Goal: Task Accomplishment & Management: Use online tool/utility

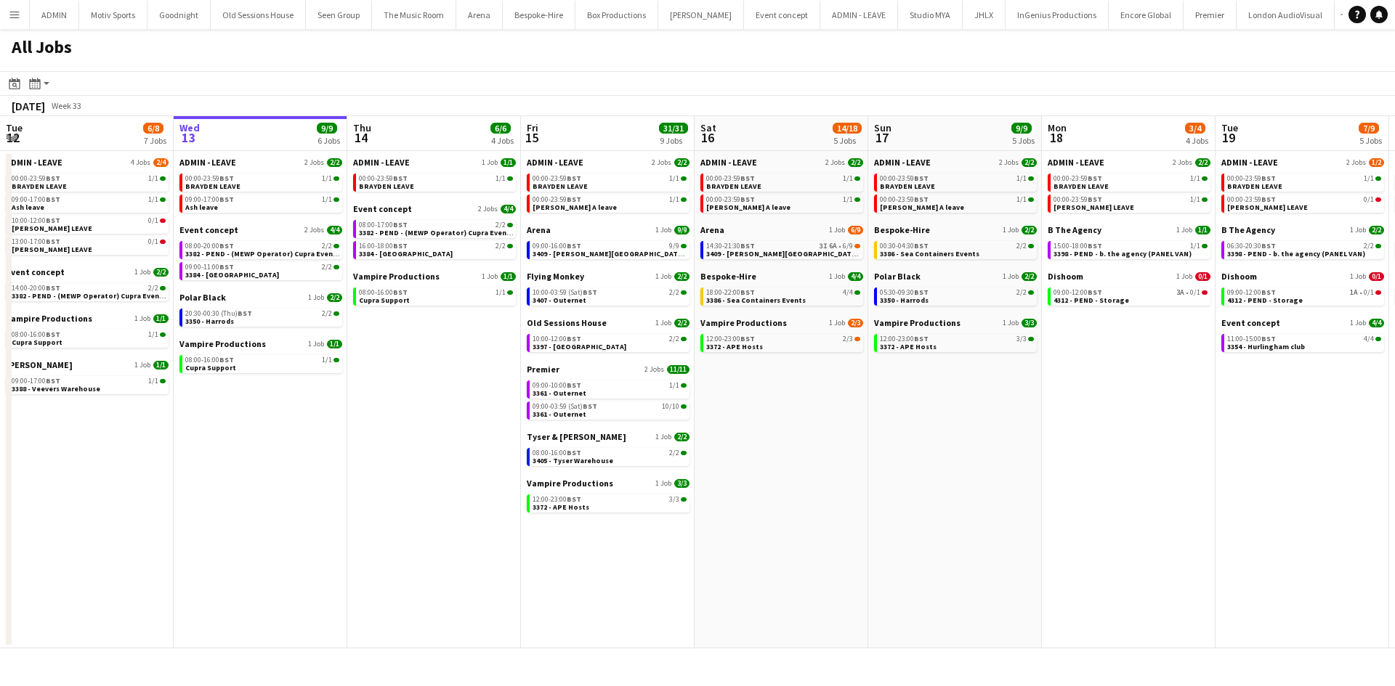
drag, startPoint x: 1178, startPoint y: 525, endPoint x: 703, endPoint y: 557, distance: 475.4
click at [606, 552] on app-calendar-viewport "Sun 10 20/20 4 Jobs Mon 11 24/24 10 Jobs Tue 12 6/8 7 Jobs Wed 13 9/9 6 Jobs Th…" at bounding box center [697, 382] width 1395 height 532
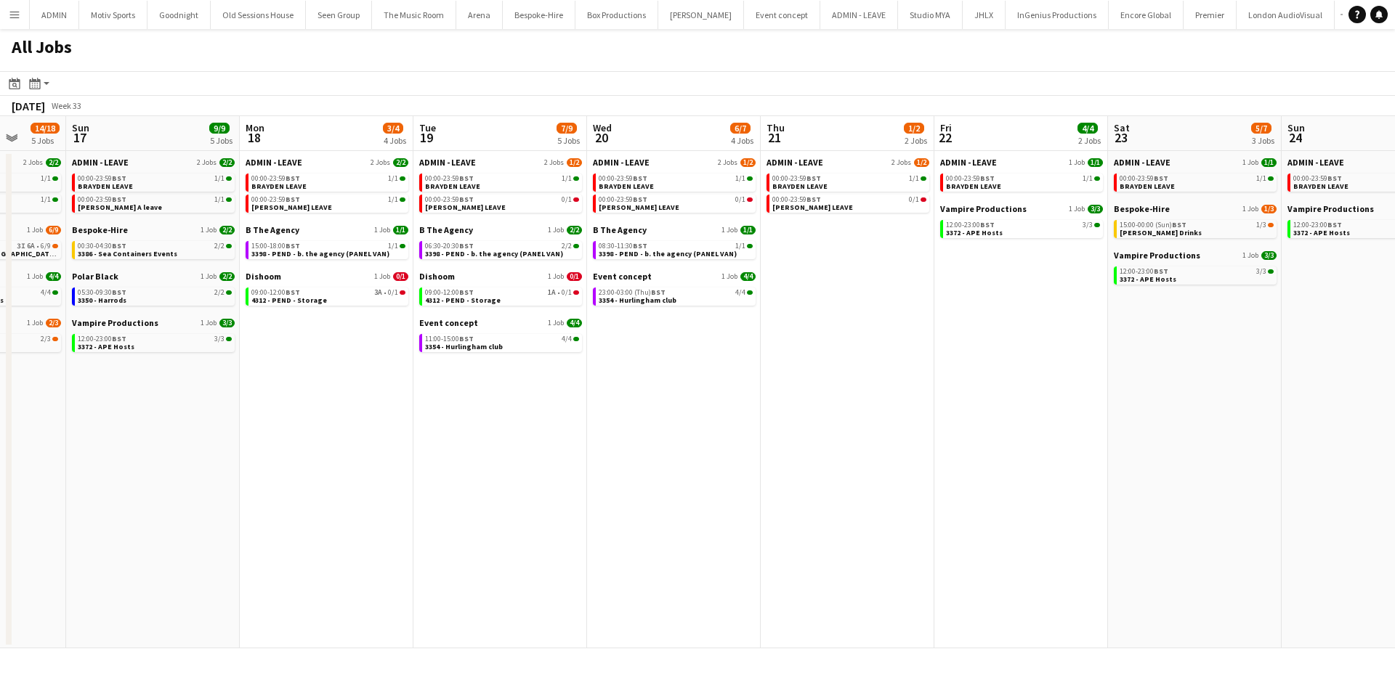
drag, startPoint x: 1067, startPoint y: 530, endPoint x: 835, endPoint y: 538, distance: 231.9
click at [835, 538] on app-calendar-viewport "Wed 13 9/9 6 Jobs Thu 14 6/6 4 Jobs Fri 15 31/31 9 Jobs Sat 16 14/18 5 Jobs Sun…" at bounding box center [697, 382] width 1395 height 532
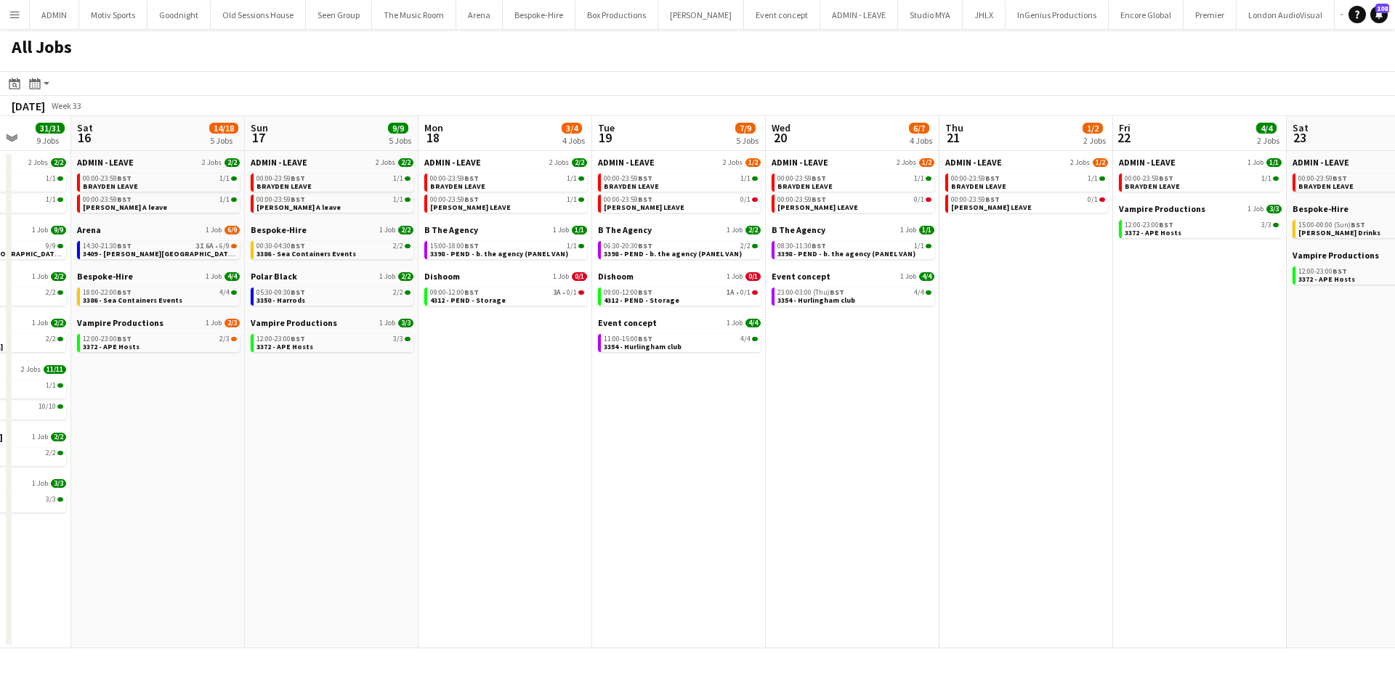
click at [763, 542] on app-all-jobs "All Jobs Date picker AUG 2025 AUG 2025 Monday M Tuesday T Wednesday W Thursday …" at bounding box center [697, 339] width 1395 height 620
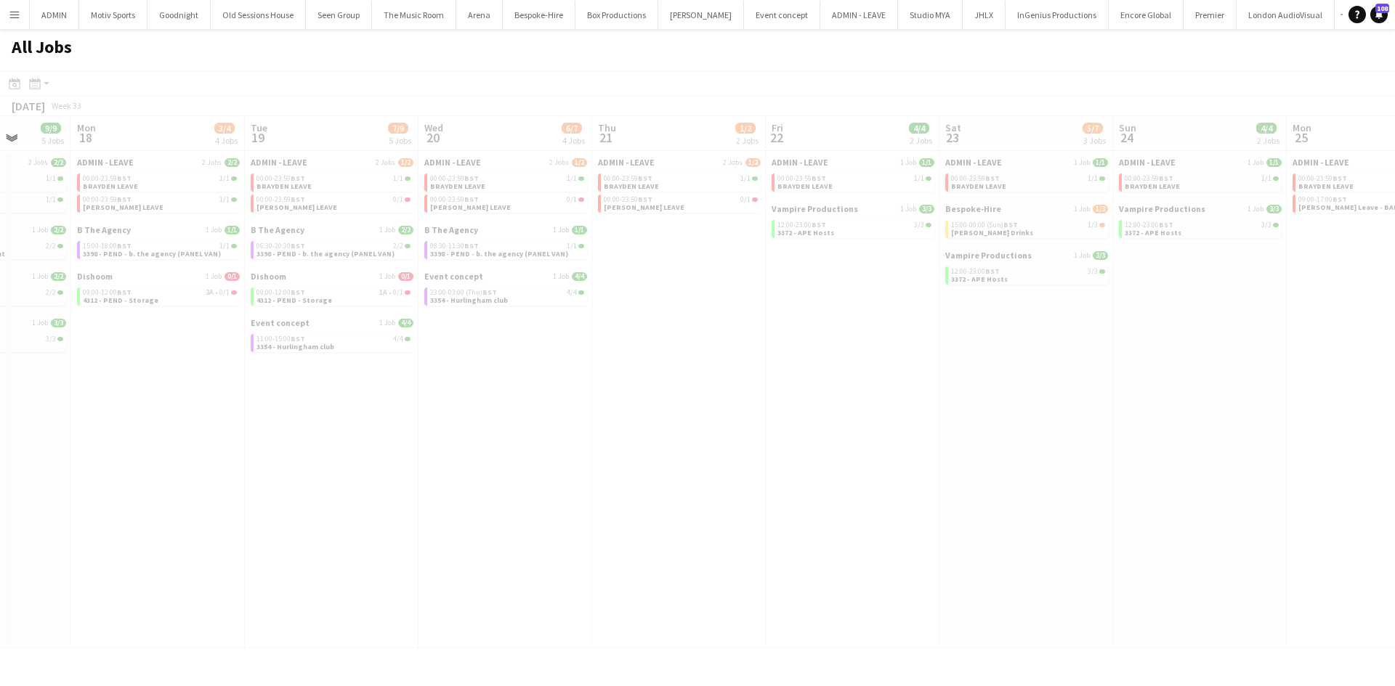
drag, startPoint x: 937, startPoint y: 540, endPoint x: 682, endPoint y: 575, distance: 257.4
click at [682, 575] on div at bounding box center [697, 381] width 1395 height 620
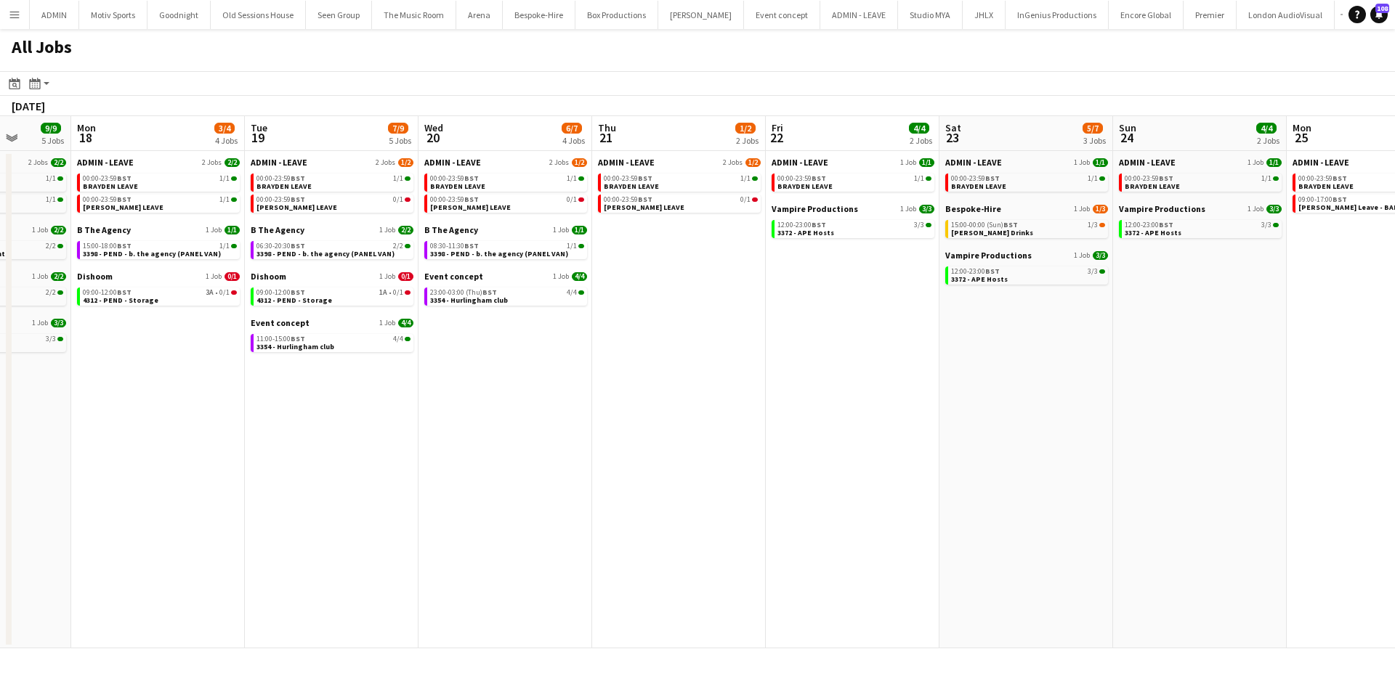
drag, startPoint x: 1034, startPoint y: 486, endPoint x: 726, endPoint y: 535, distance: 311.9
click at [724, 535] on app-calendar-viewport "Fri 15 31/31 9 Jobs Sat 16 14/18 5 Jobs Sun 17 9/9 5 Jobs Mon 18 3/4 4 Jobs Tue…" at bounding box center [697, 382] width 1395 height 532
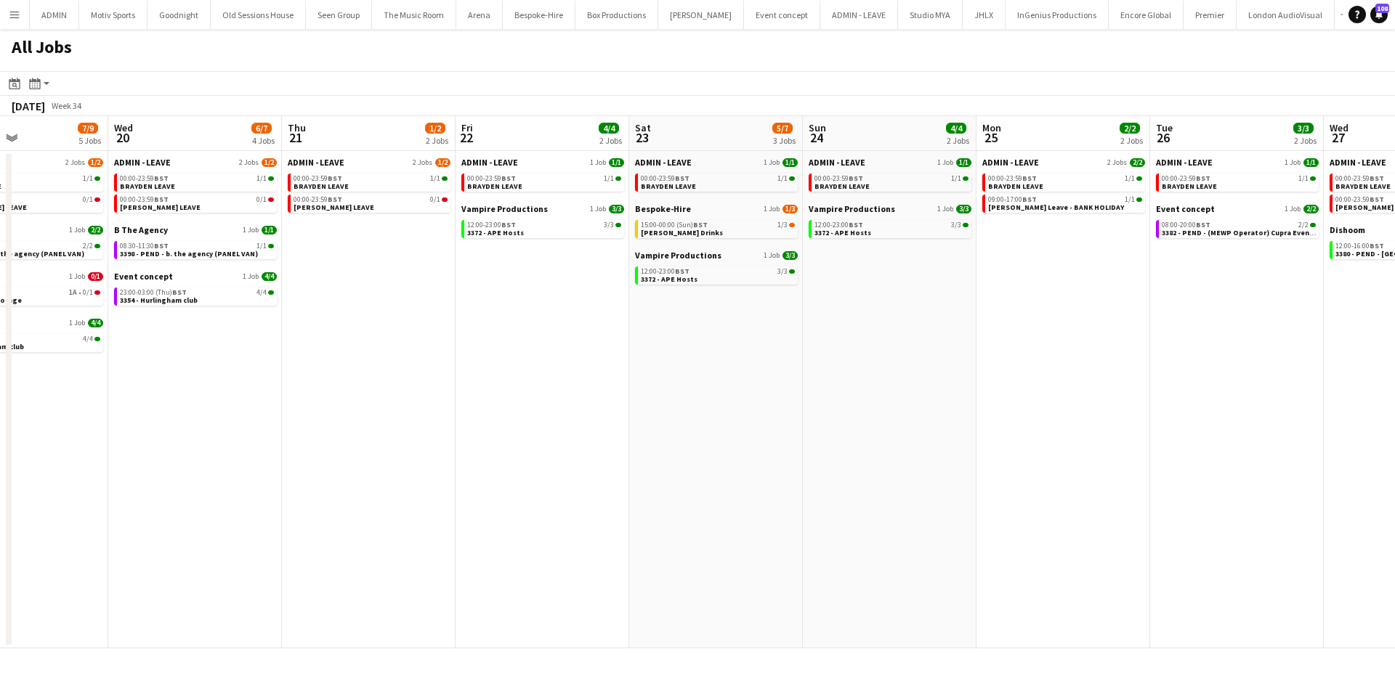
click at [856, 555] on app-all-jobs "All Jobs Date picker AUG 2025 AUG 2025 Monday M Tuesday T Wednesday W Thursday …" at bounding box center [697, 339] width 1395 height 620
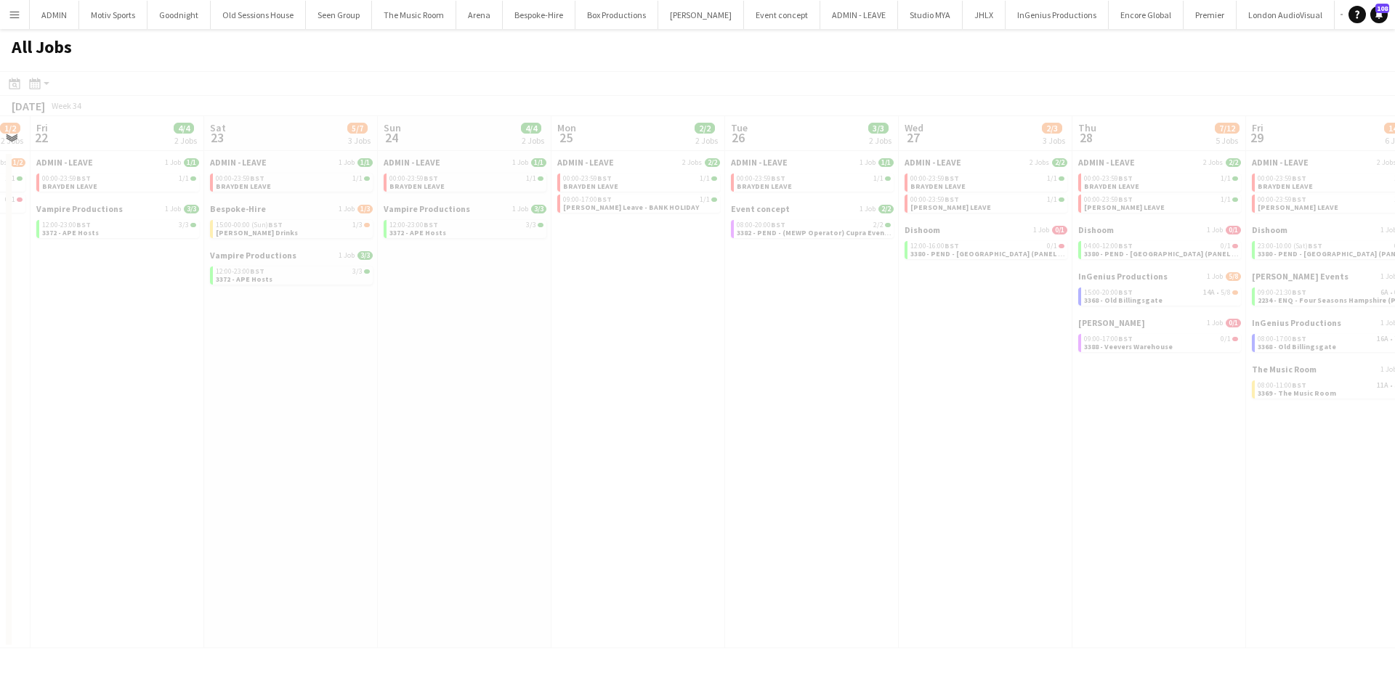
drag, startPoint x: 979, startPoint y: 526, endPoint x: 665, endPoint y: 558, distance: 314.7
click at [693, 553] on div at bounding box center [697, 381] width 1395 height 620
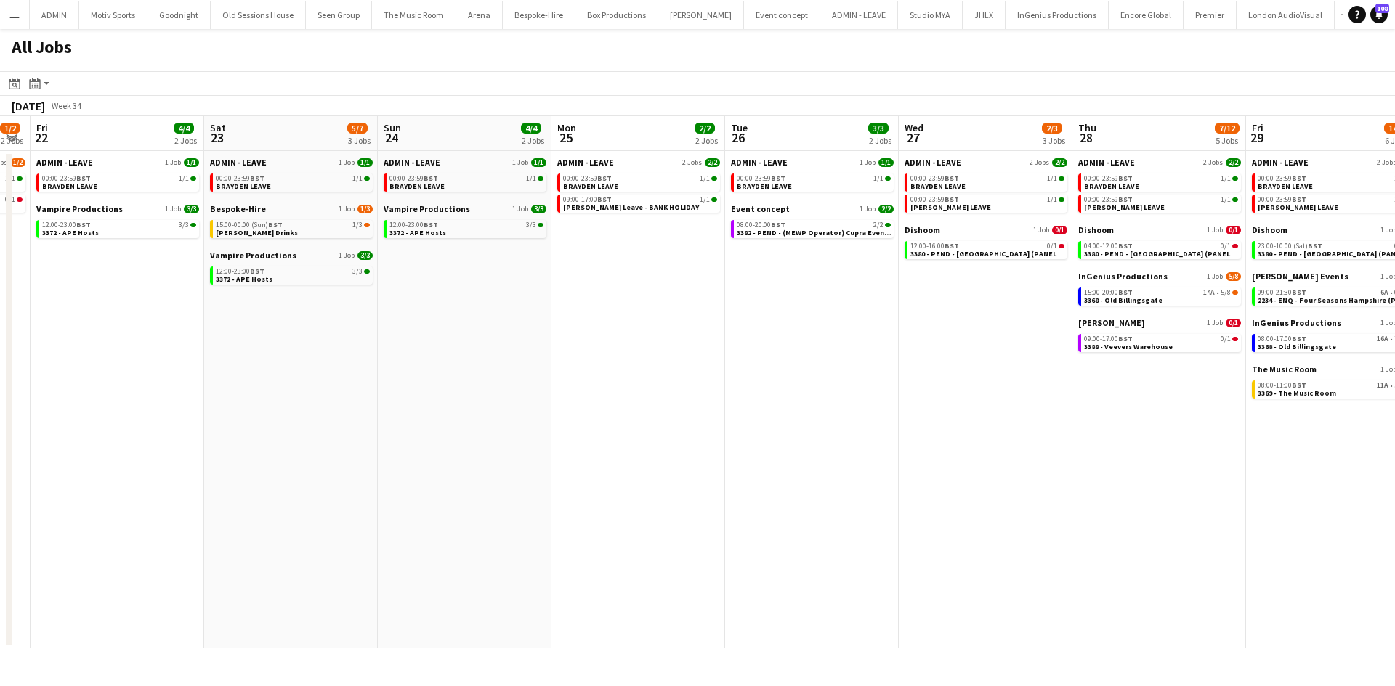
scroll to position [0, 505]
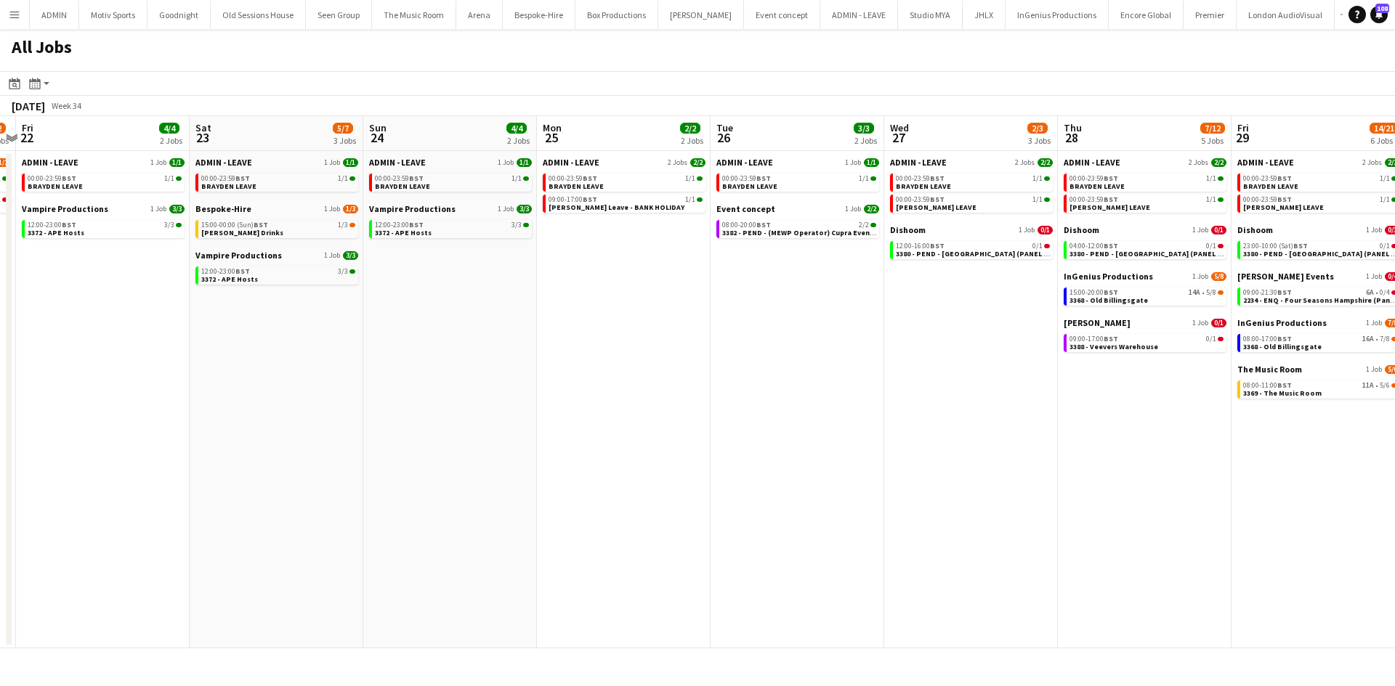
drag, startPoint x: 1024, startPoint y: 521, endPoint x: 665, endPoint y: 566, distance: 361.0
click at [662, 567] on app-calendar-viewport "Tue 19 7/9 5 Jobs Wed 20 6/7 4 Jobs Thu 21 1/2 2 Jobs Fri 22 4/4 2 Jobs Sat 23 …" at bounding box center [697, 382] width 1395 height 532
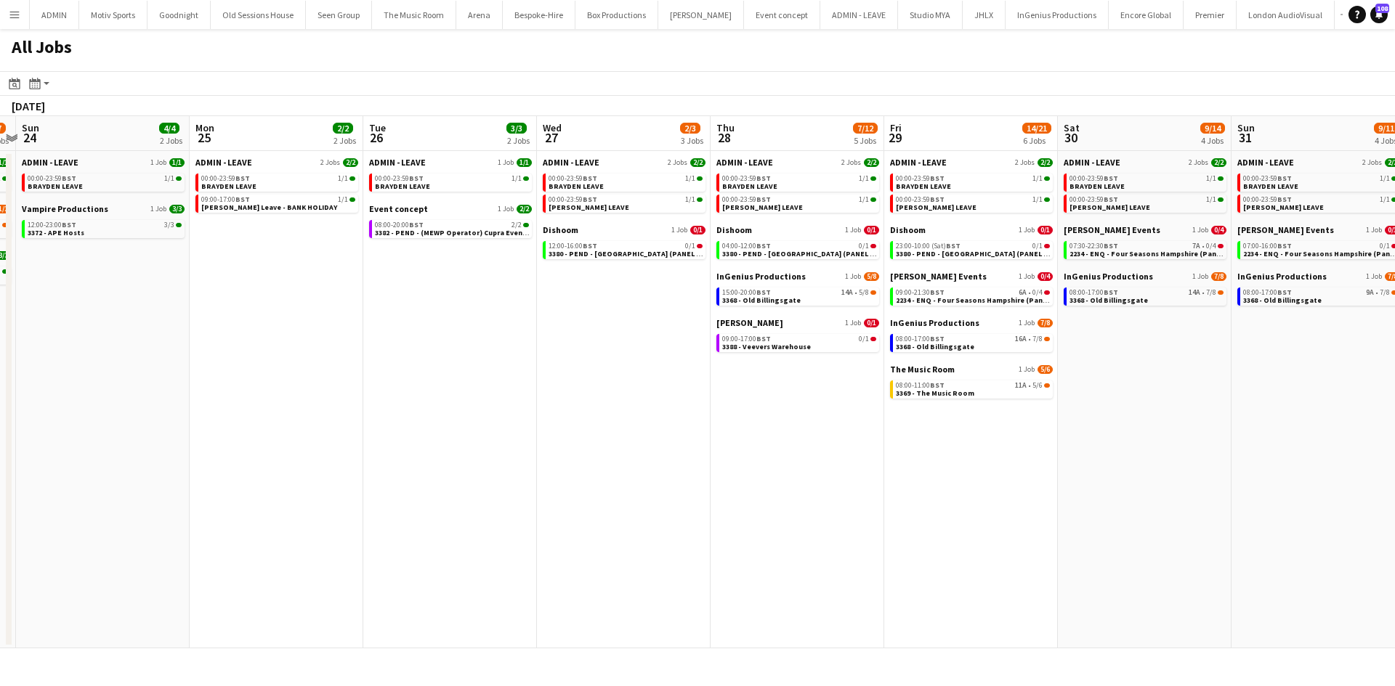
scroll to position [0, 403]
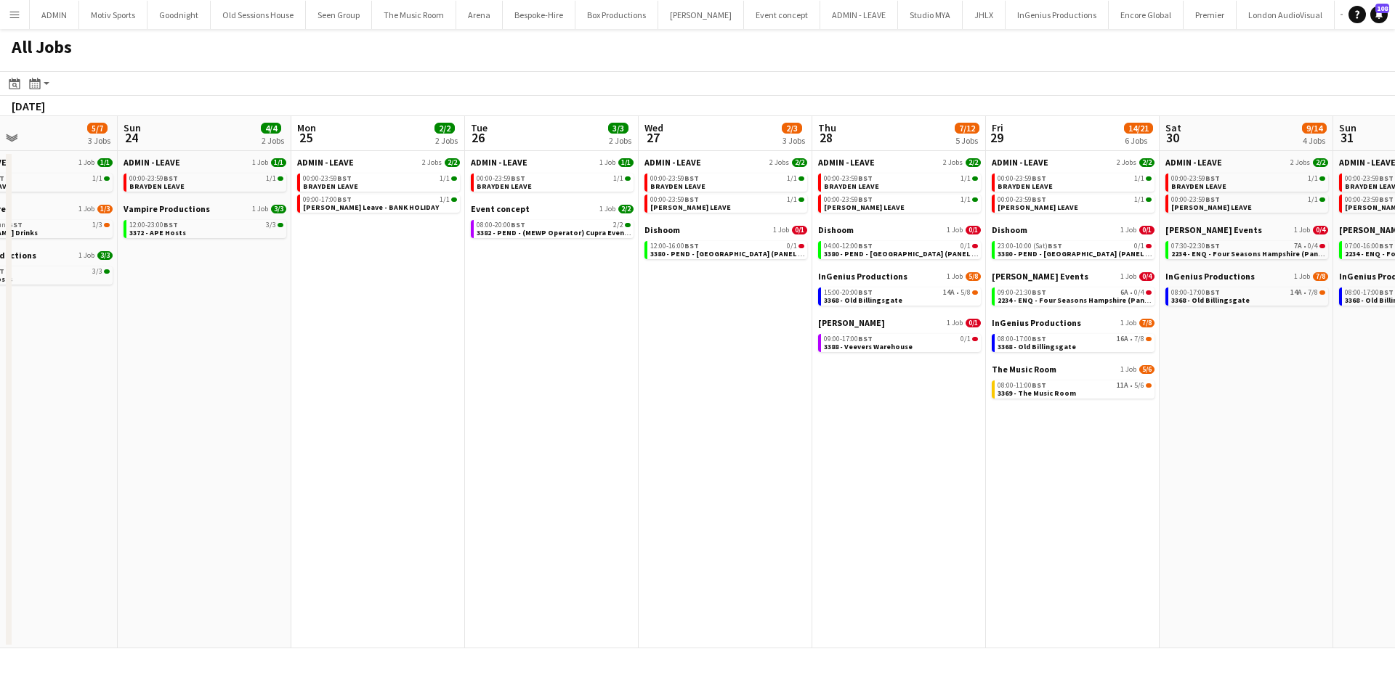
click at [620, 538] on app-all-jobs "All Jobs Date picker AUG 2025 AUG 2025 Monday M Tuesday T Wednesday W Thursday …" at bounding box center [697, 339] width 1395 height 620
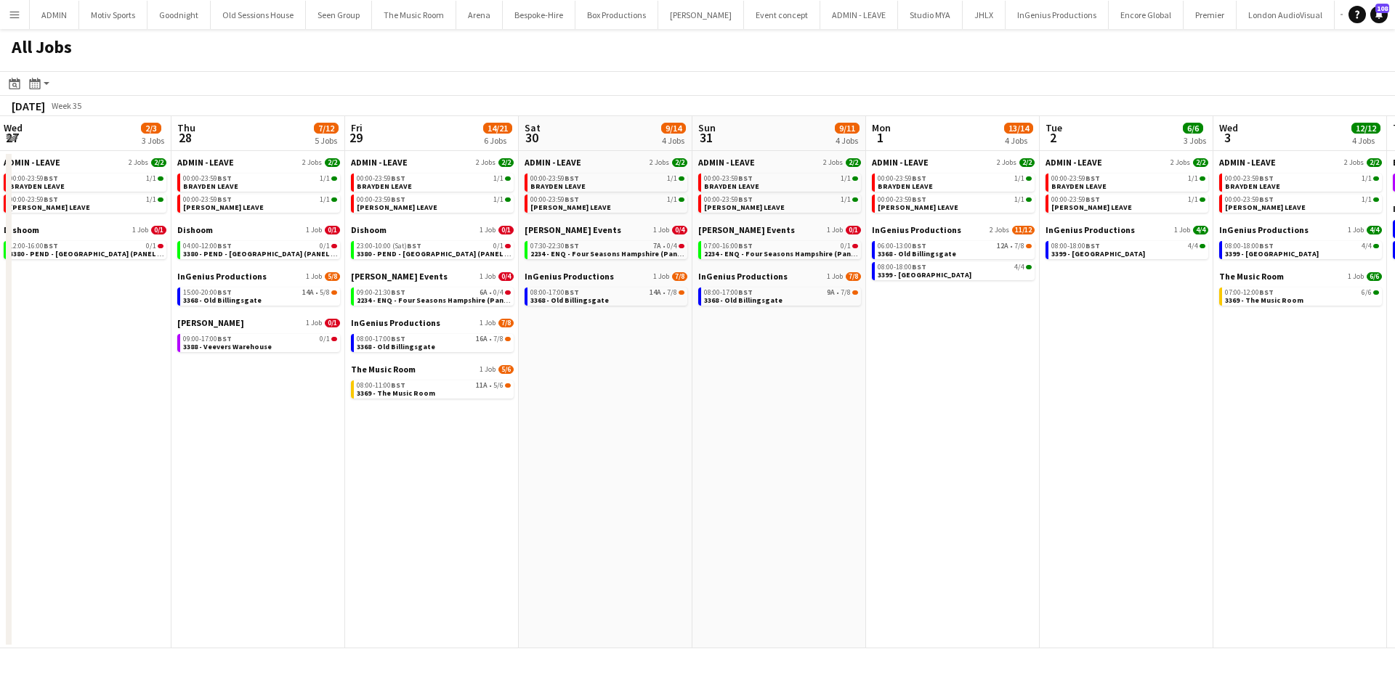
drag, startPoint x: 980, startPoint y: 523, endPoint x: 686, endPoint y: 533, distance: 293.7
click at [686, 533] on app-calendar-viewport "Sat 23 5/7 3 Jobs Sun 24 4/4 2 Jobs Mon 25 2/2 2 Jobs Tue 26 3/3 2 Jobs Wed 27 …" at bounding box center [697, 382] width 1395 height 532
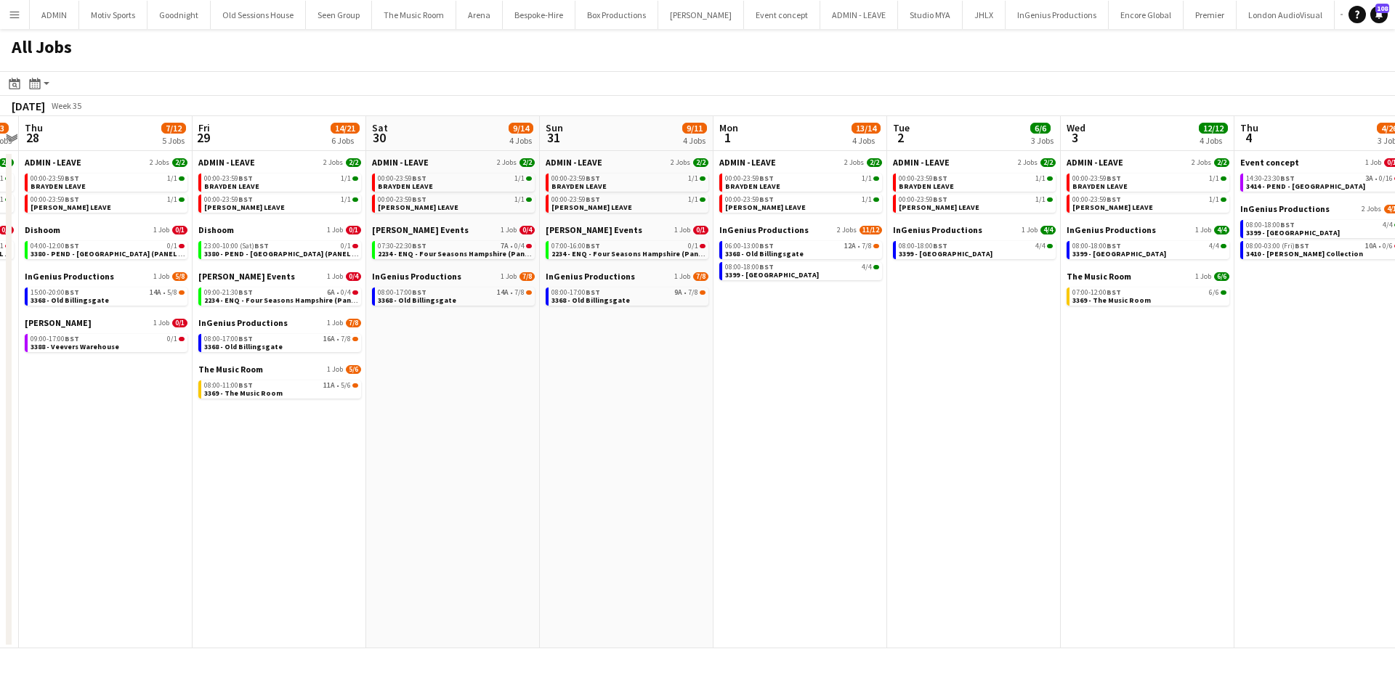
scroll to position [0, 535]
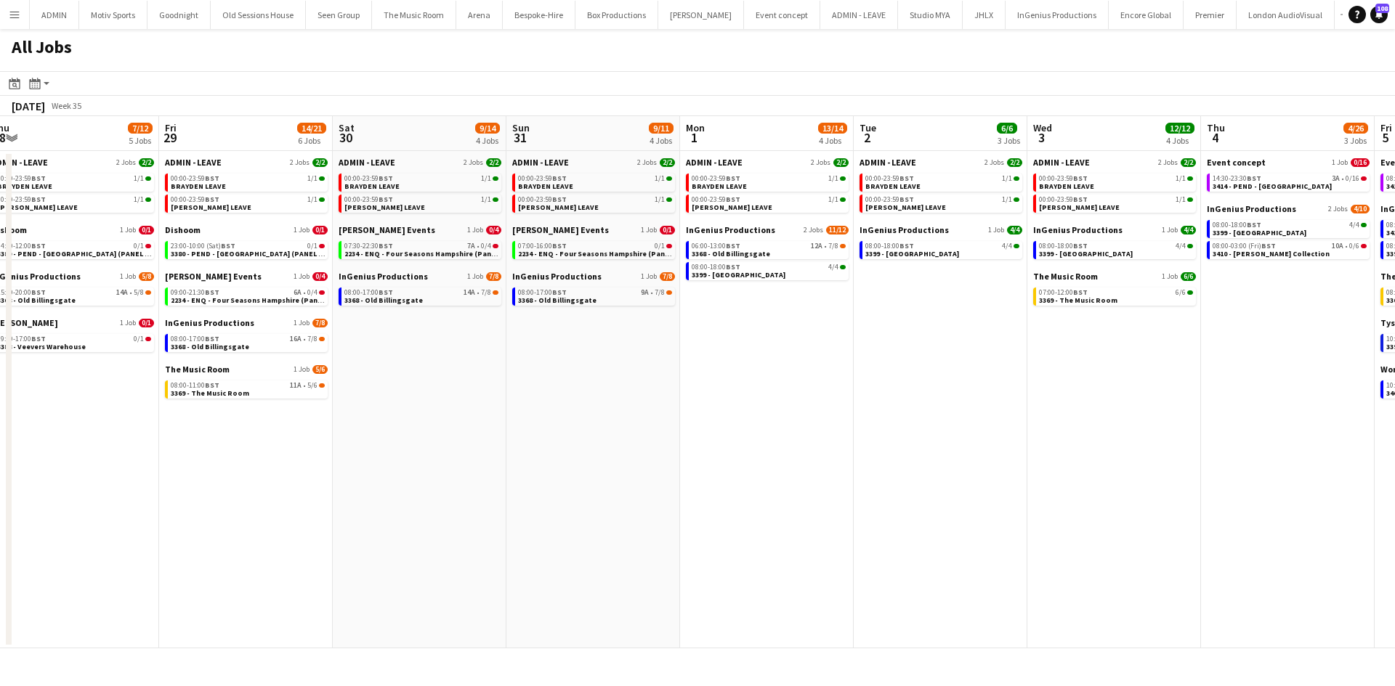
drag, startPoint x: 1106, startPoint y: 503, endPoint x: 920, endPoint y: 540, distance: 189.8
click at [920, 540] on app-calendar-viewport "Mon 25 2/2 2 Jobs Tue 26 3/3 2 Jobs Wed 27 2/3 3 Jobs Thu 28 7/12 5 Jobs Fri 29…" at bounding box center [697, 382] width 1395 height 532
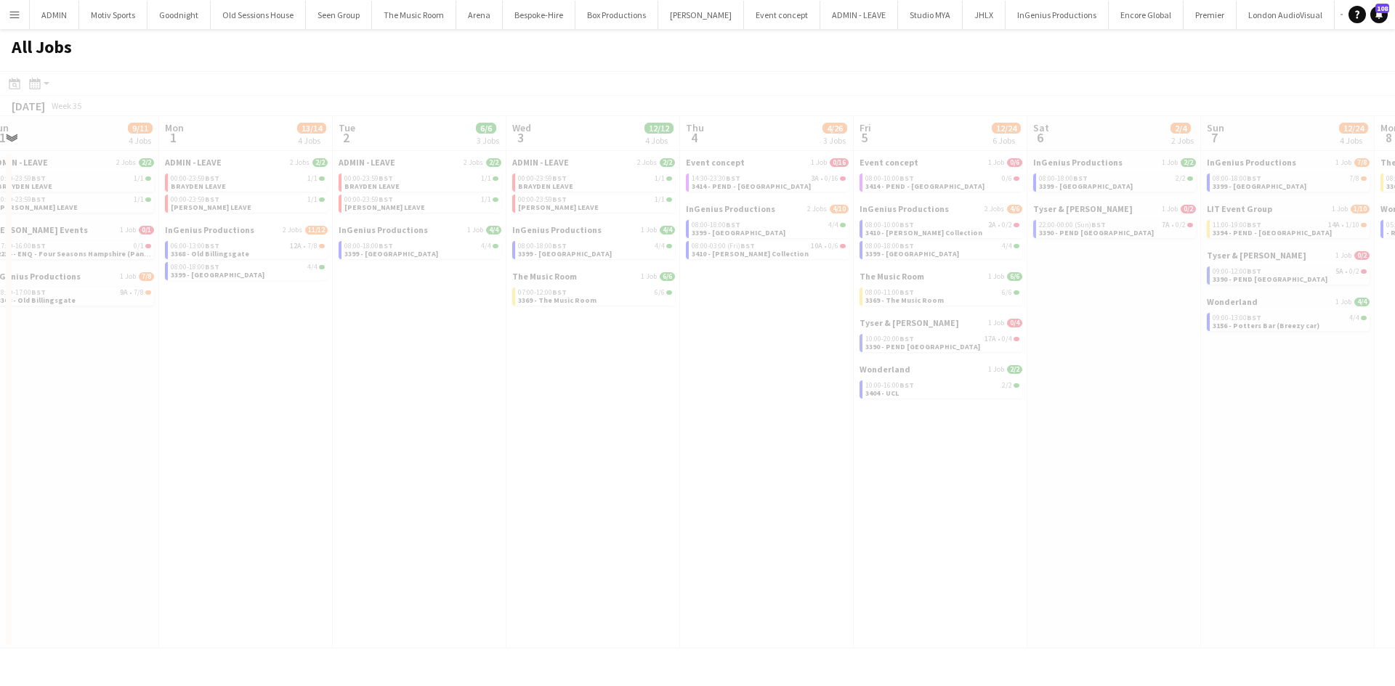
scroll to position [0, 412]
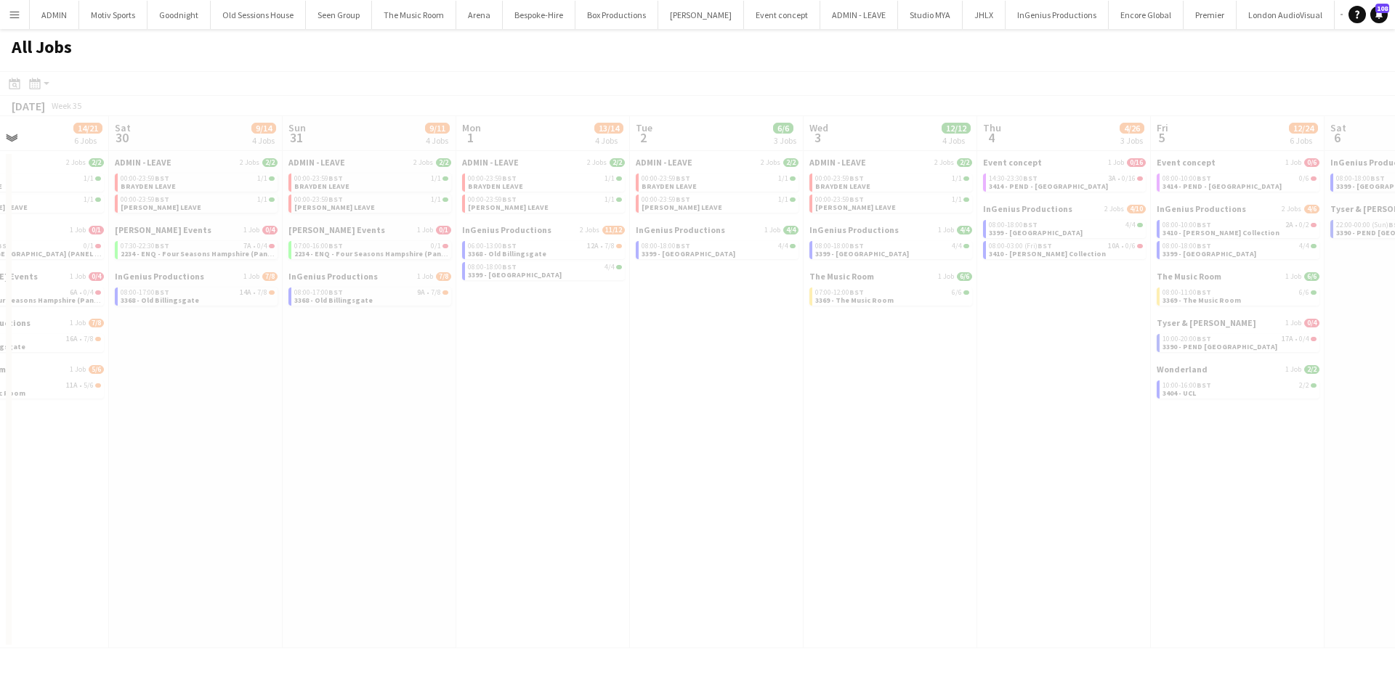
drag, startPoint x: 1009, startPoint y: 396, endPoint x: 785, endPoint y: 426, distance: 225.7
click at [785, 426] on app-all-jobs "All Jobs Date picker AUG 2025 AUG 2025 Monday M Tuesday T Wednesday W Thursday …" at bounding box center [697, 339] width 1395 height 620
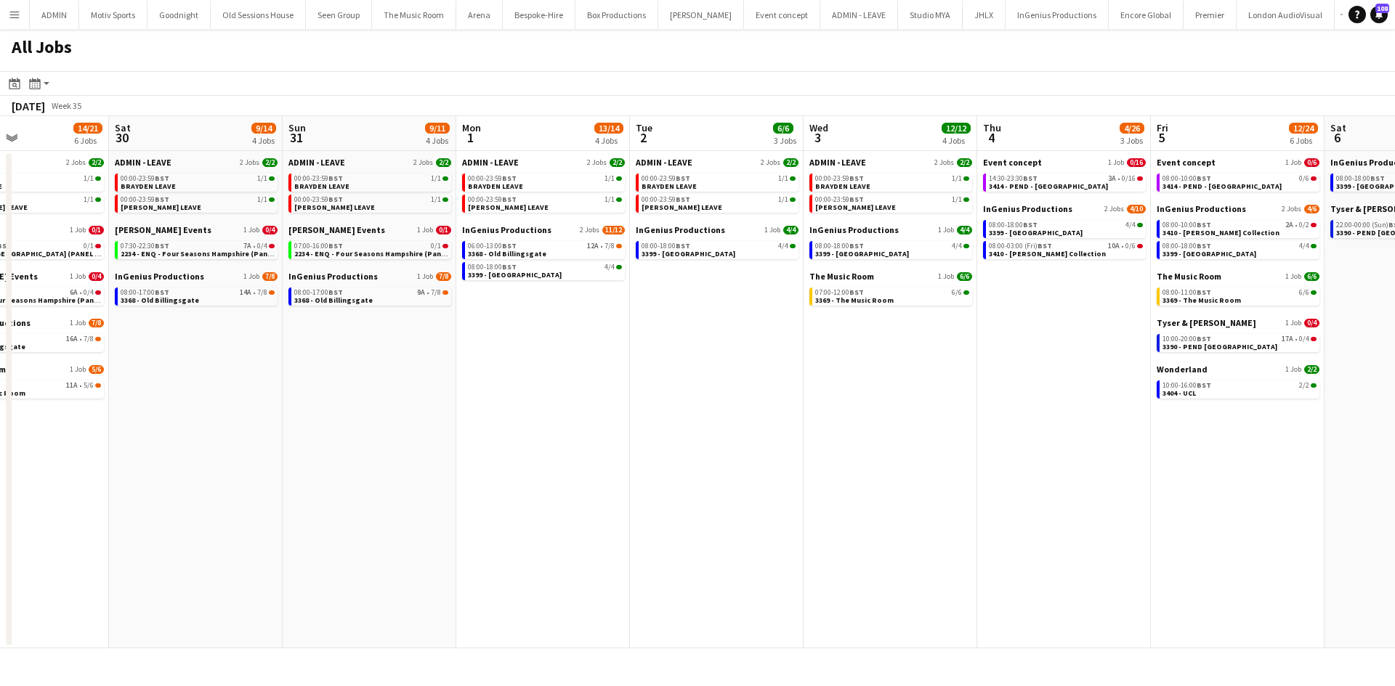
scroll to position [0, 513]
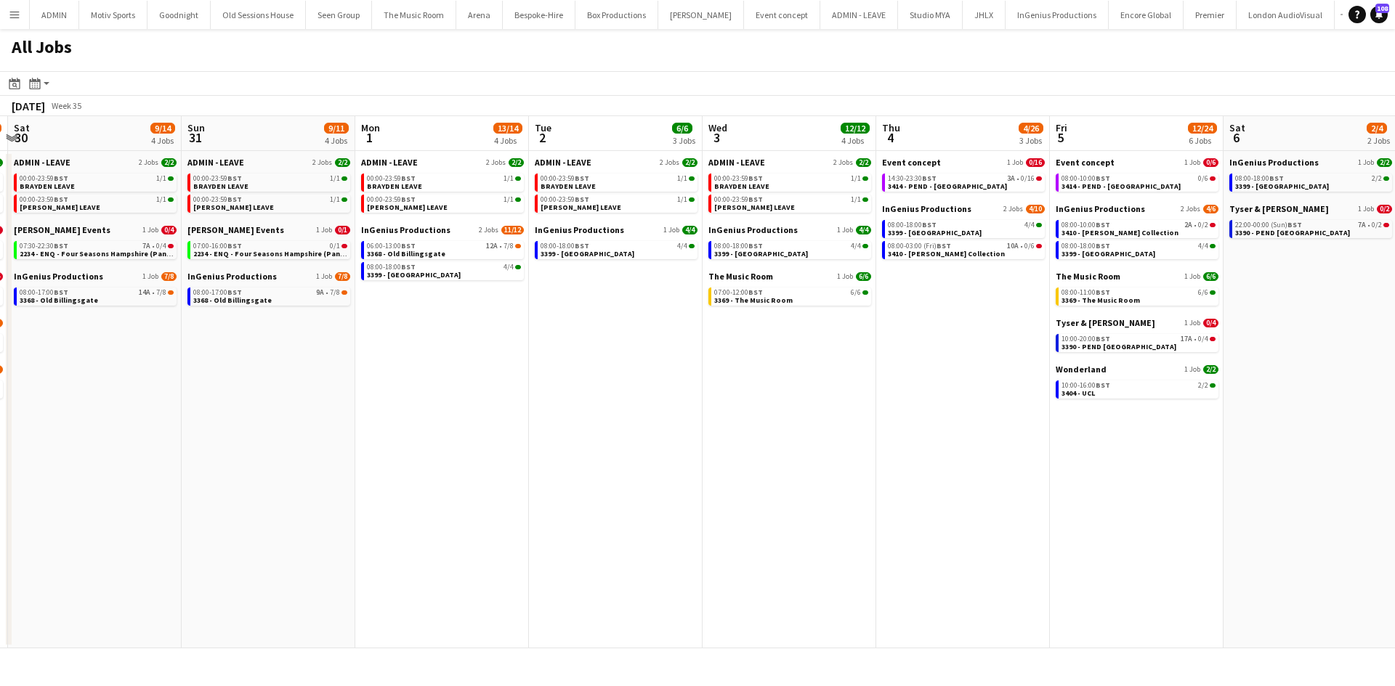
click at [787, 446] on app-calendar-viewport "Wed 27 2/3 3 Jobs Thu 28 7/12 5 Jobs Fri 29 14/21 6 Jobs Sat 30 9/14 4 Jobs Sun…" at bounding box center [697, 382] width 1395 height 532
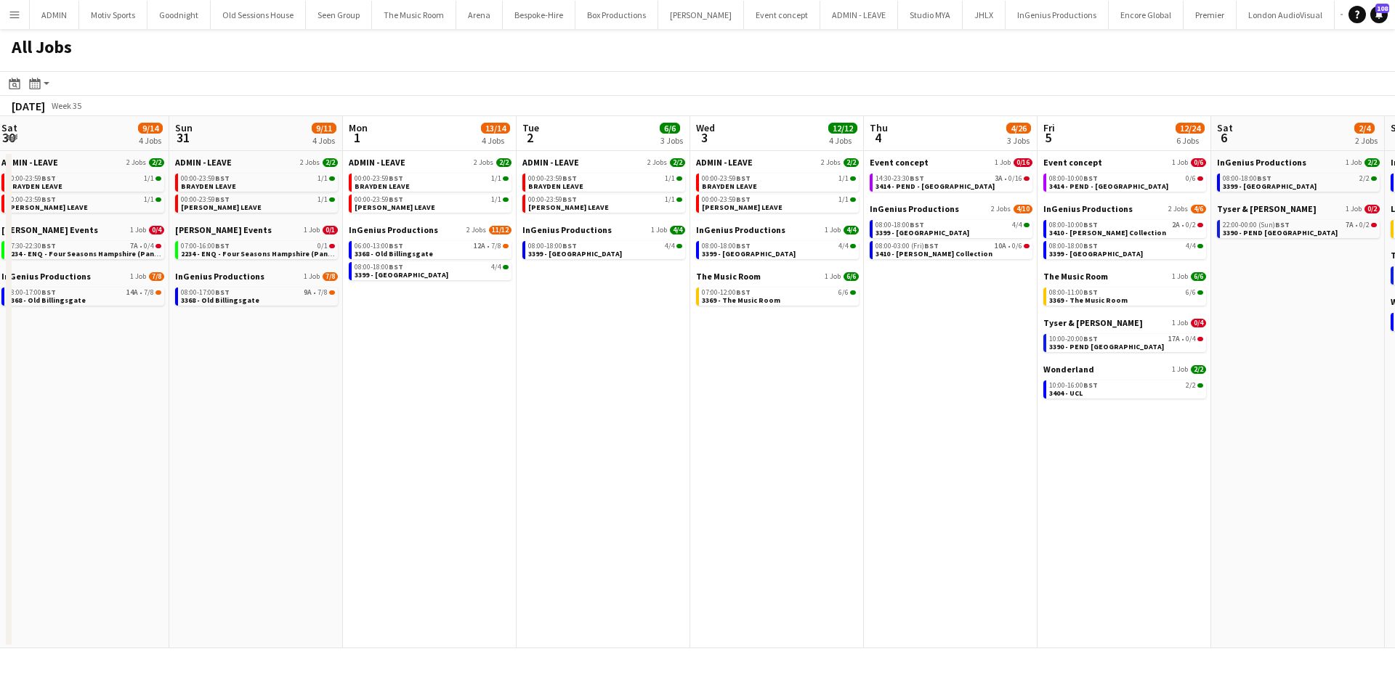
scroll to position [0, 566]
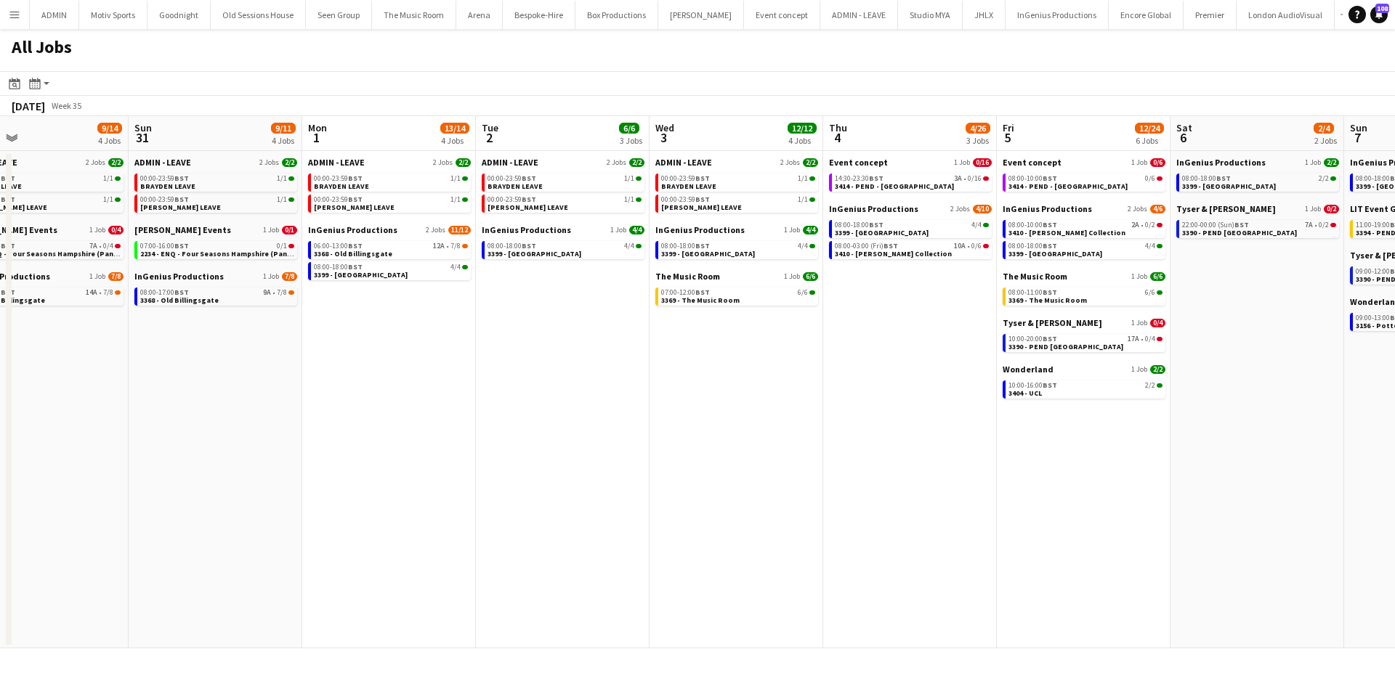
drag, startPoint x: 1043, startPoint y: 532, endPoint x: 990, endPoint y: 523, distance: 53.7
click at [990, 523] on app-calendar-viewport "Wed 27 2/3 3 Jobs Thu 28 7/12 5 Jobs Fri 29 14/21 6 Jobs Sat 30 9/14 4 Jobs Sun…" at bounding box center [697, 382] width 1395 height 532
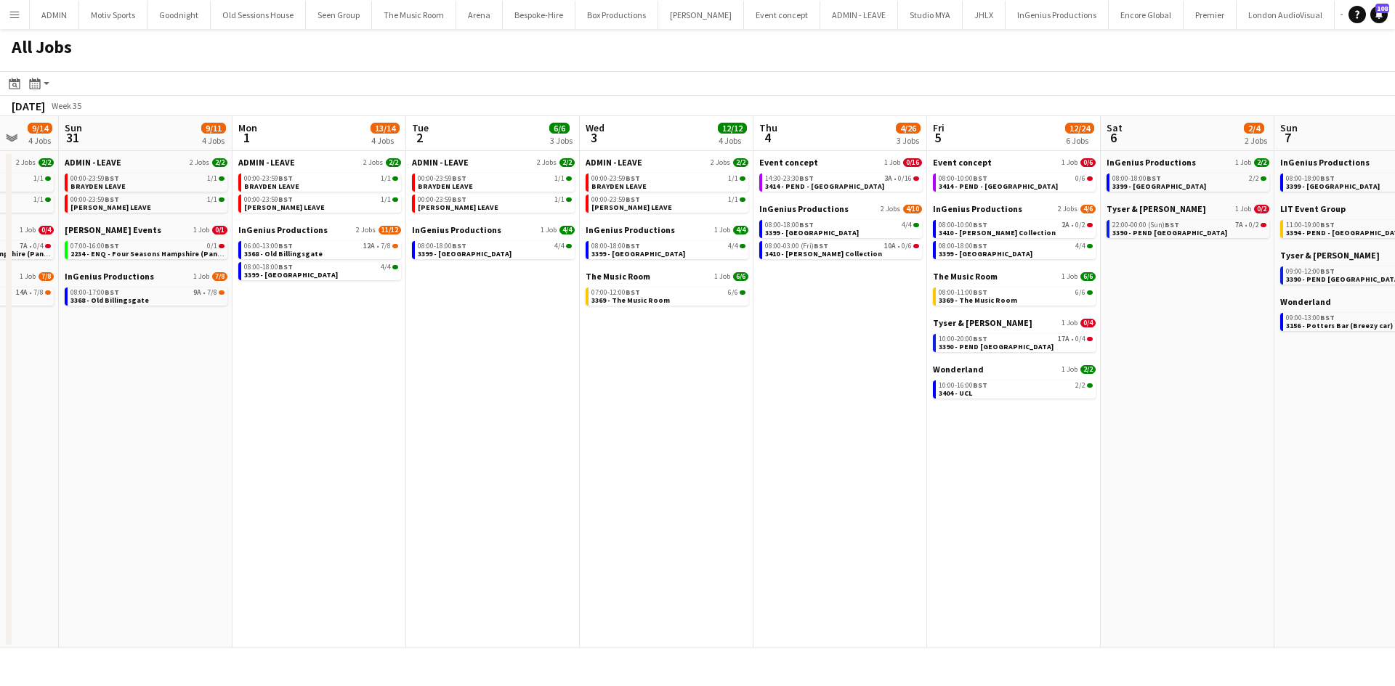
drag, startPoint x: 1004, startPoint y: 540, endPoint x: 934, endPoint y: 536, distance: 69.9
click at [934, 536] on app-calendar-viewport "Wed 27 2/3 3 Jobs Thu 28 7/12 5 Jobs Fri 29 14/21 6 Jobs Sat 30 9/14 4 Jobs Sun…" at bounding box center [697, 382] width 1395 height 532
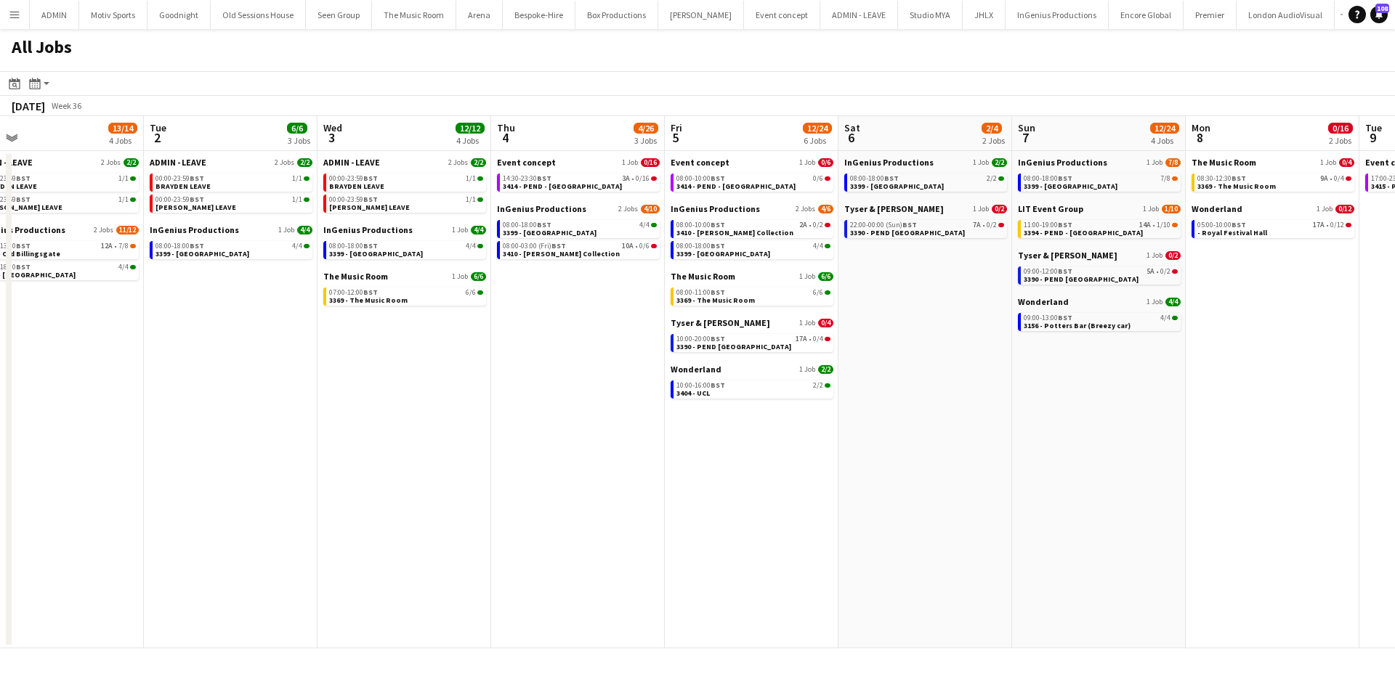
drag, startPoint x: 906, startPoint y: 554, endPoint x: 866, endPoint y: 554, distance: 40.0
click at [861, 554] on app-calendar-viewport "Fri 29 14/21 6 Jobs Sat 30 9/14 4 Jobs Sun 31 9/11 4 Jobs Mon 1 13/14 4 Jobs Tu…" at bounding box center [697, 382] width 1395 height 532
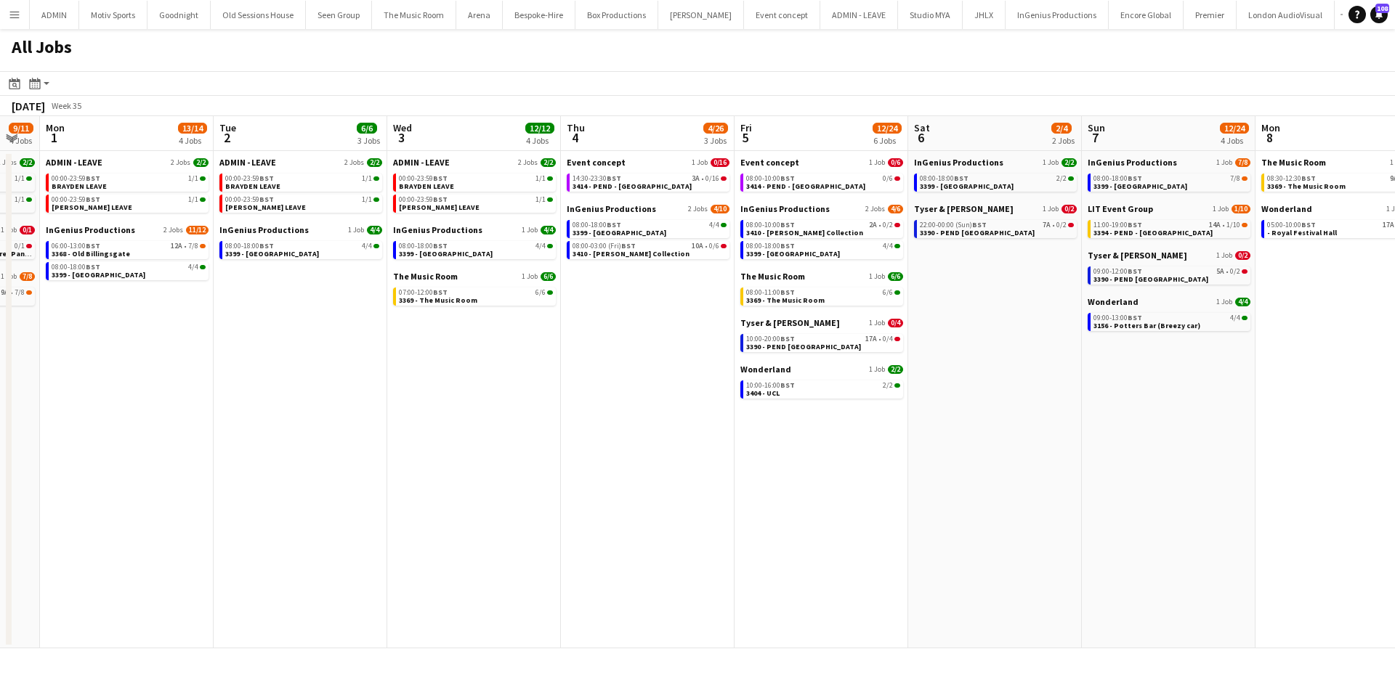
click at [766, 543] on app-all-jobs "All Jobs Date picker AUG 2025 AUG 2025 Monday M Tuesday T Wednesday W Thursday …" at bounding box center [697, 339] width 1395 height 620
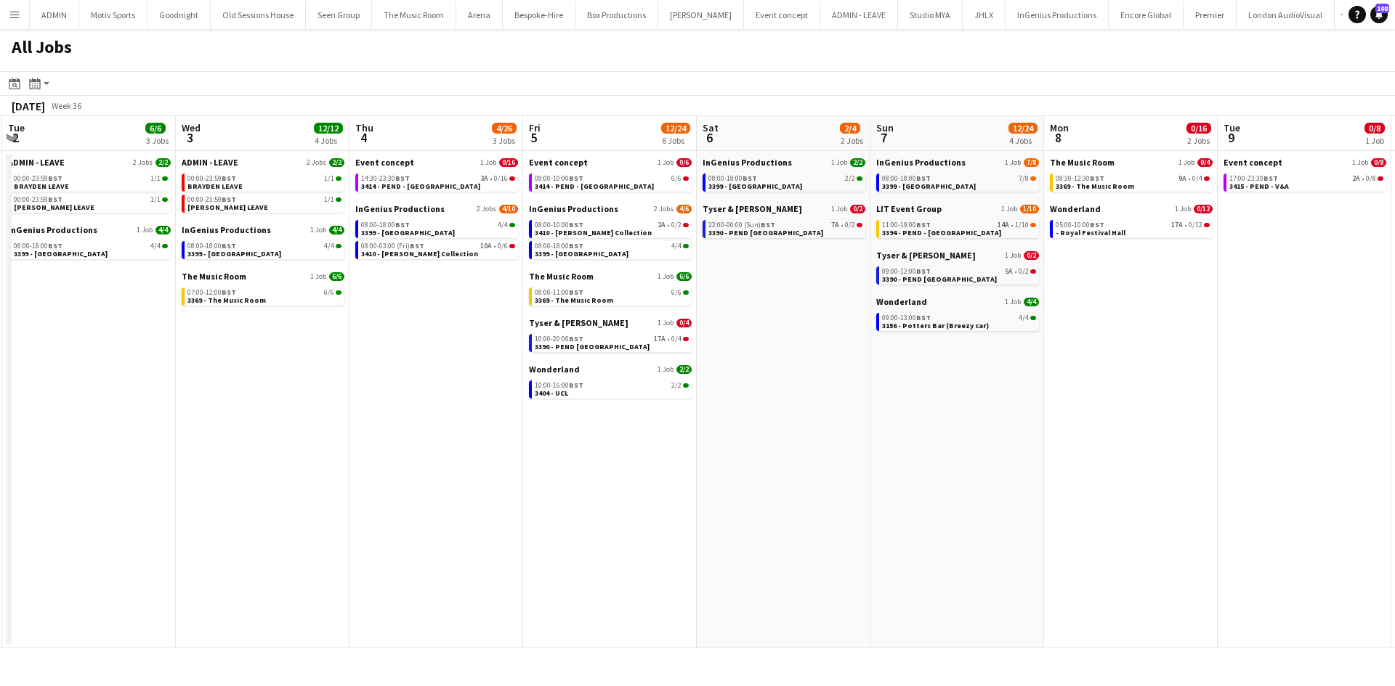
scroll to position [0, 347]
drag, startPoint x: 881, startPoint y: 542, endPoint x: 1016, endPoint y: 542, distance: 134.4
click at [1016, 542] on app-calendar-viewport "Sun 31 9/11 4 Jobs Mon 1 13/14 4 Jobs Tue 2 6/6 3 Jobs Wed 3 12/12 4 Jobs Thu 4…" at bounding box center [697, 382] width 1395 height 532
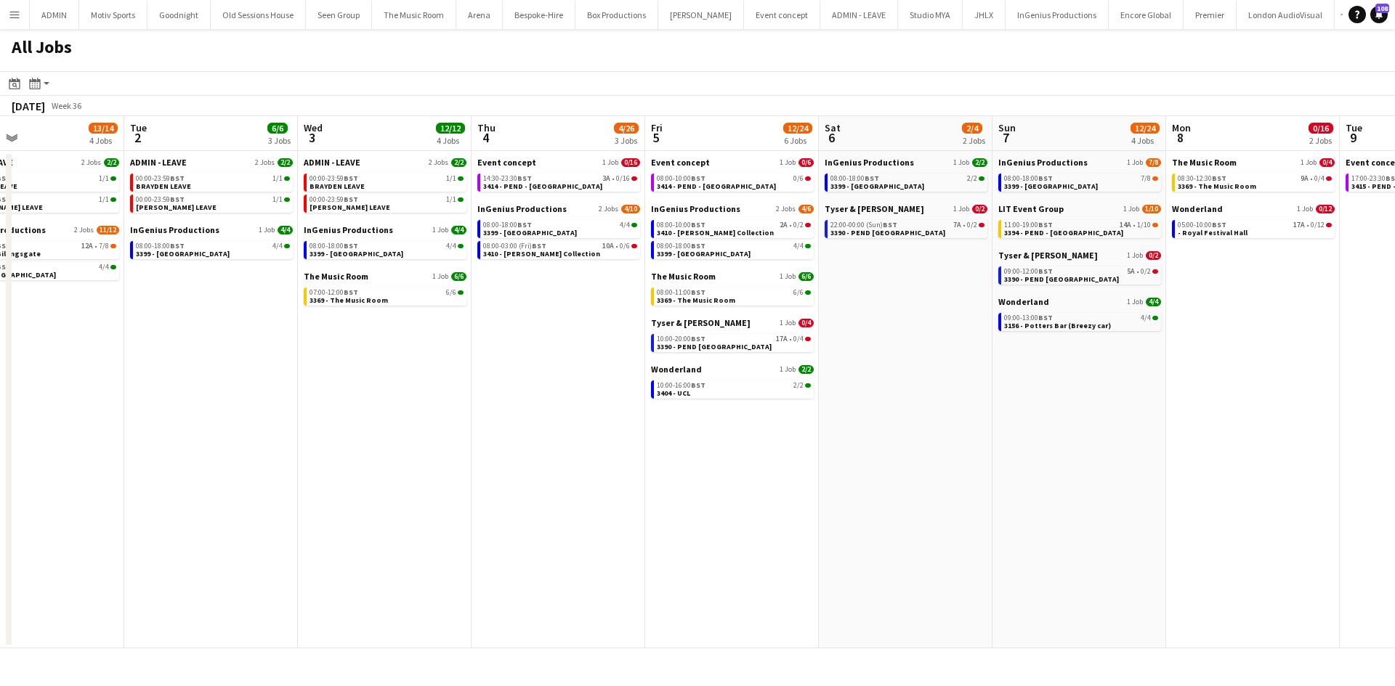
scroll to position [0, 391]
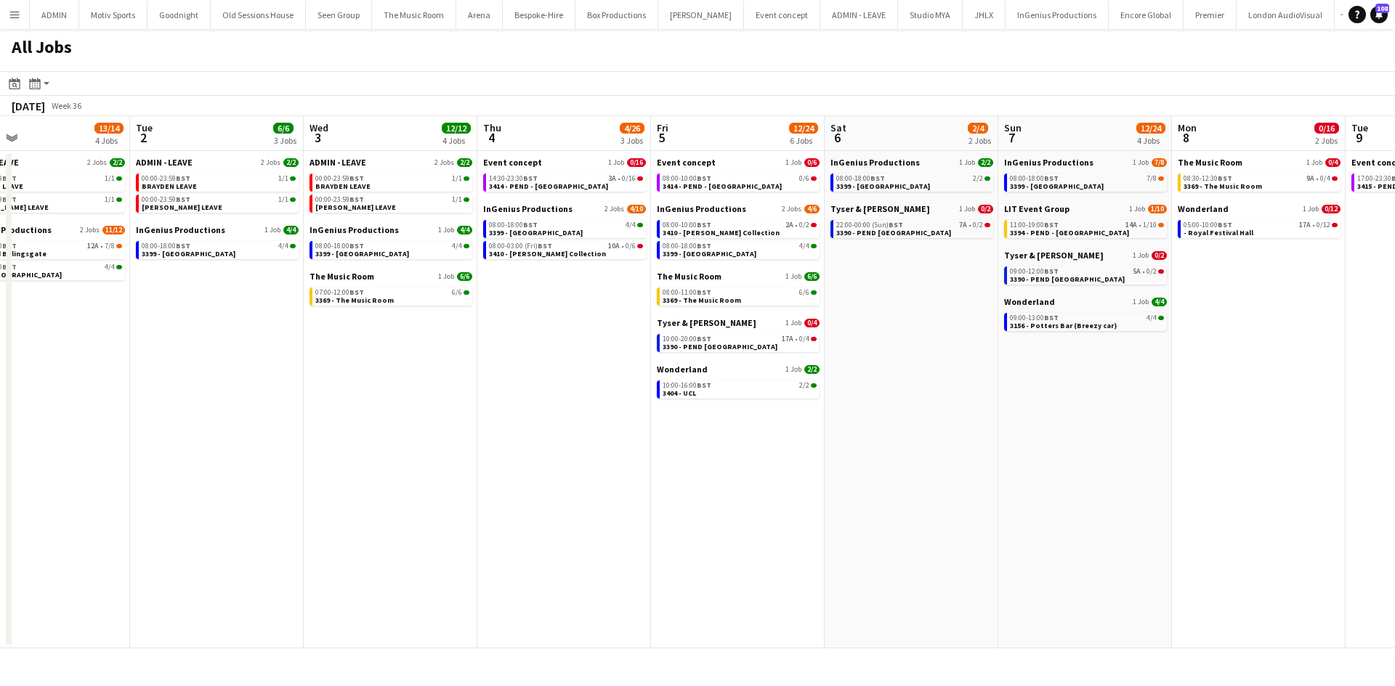
drag, startPoint x: 959, startPoint y: 578, endPoint x: 1040, endPoint y: 578, distance: 80.6
click at [1040, 578] on app-calendar-viewport "Sat 30 9/14 4 Jobs Sun 31 9/11 4 Jobs Mon 1 13/14 4 Jobs Tue 2 6/6 3 Jobs Wed 3…" at bounding box center [697, 382] width 1395 height 532
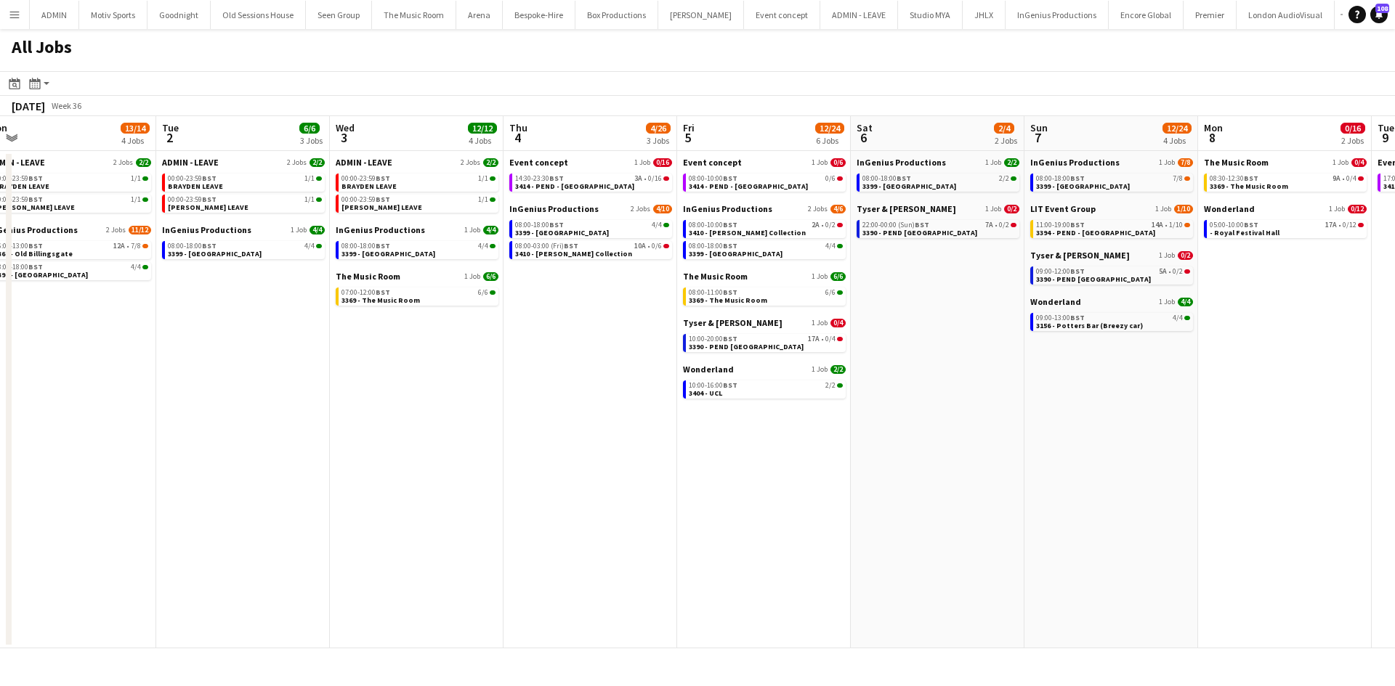
scroll to position [0, 362]
drag, startPoint x: 998, startPoint y: 580, endPoint x: 1027, endPoint y: 584, distance: 29.3
click at [1027, 584] on app-calendar-viewport "Sat 30 9/14 4 Jobs Sun 31 9/11 4 Jobs Mon 1 13/14 4 Jobs Tue 2 6/6 3 Jobs Wed 3…" at bounding box center [697, 382] width 1395 height 532
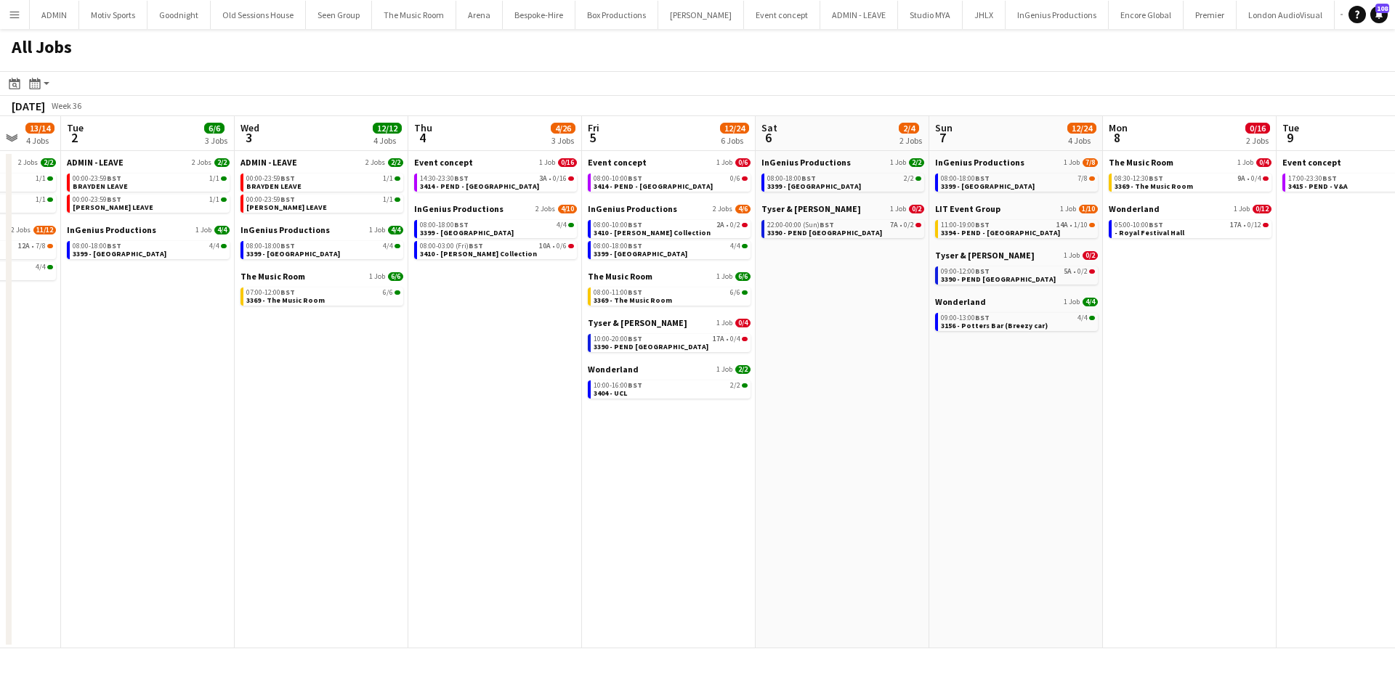
drag, startPoint x: 987, startPoint y: 550, endPoint x: 301, endPoint y: 551, distance: 686.5
click at [301, 551] on app-calendar-viewport "Sat 30 9/14 4 Jobs Sun 31 9/11 4 Jobs Mon 1 13/14 4 Jobs Tue 2 6/6 3 Jobs Wed 3…" at bounding box center [697, 382] width 1395 height 532
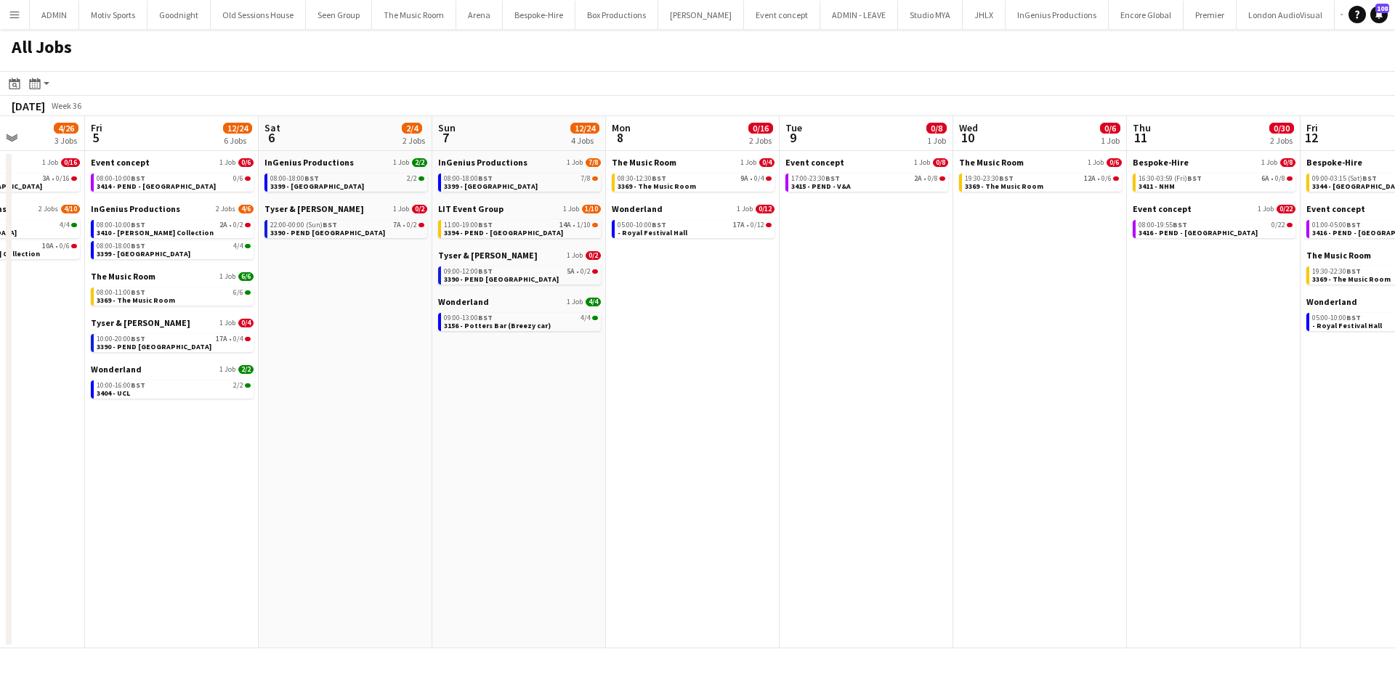
drag, startPoint x: 788, startPoint y: 493, endPoint x: 1044, endPoint y: 474, distance: 256.4
click at [1044, 474] on app-calendar-viewport "Tue 2 6/6 3 Jobs Wed 3 12/12 4 Jobs Thu 4 4/26 3 Jobs Fri 5 12/24 6 Jobs Sat 6 …" at bounding box center [697, 382] width 1395 height 532
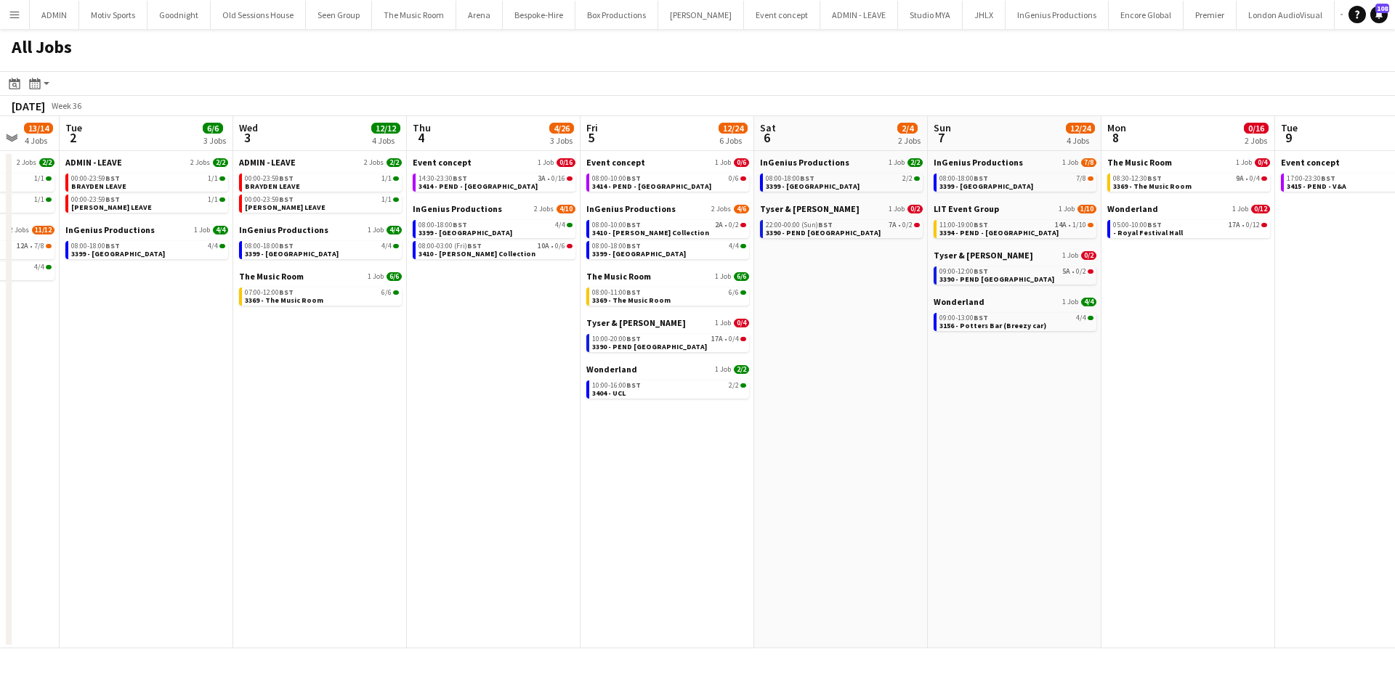
drag, startPoint x: 862, startPoint y: 522, endPoint x: 1181, endPoint y: 501, distance: 319.6
click at [1181, 501] on app-calendar-viewport "Sun 31 9/11 4 Jobs Mon 1 13/14 4 Jobs Tue 2 6/6 3 Jobs Wed 3 12/12 4 Jobs Thu 4…" at bounding box center [697, 382] width 1395 height 532
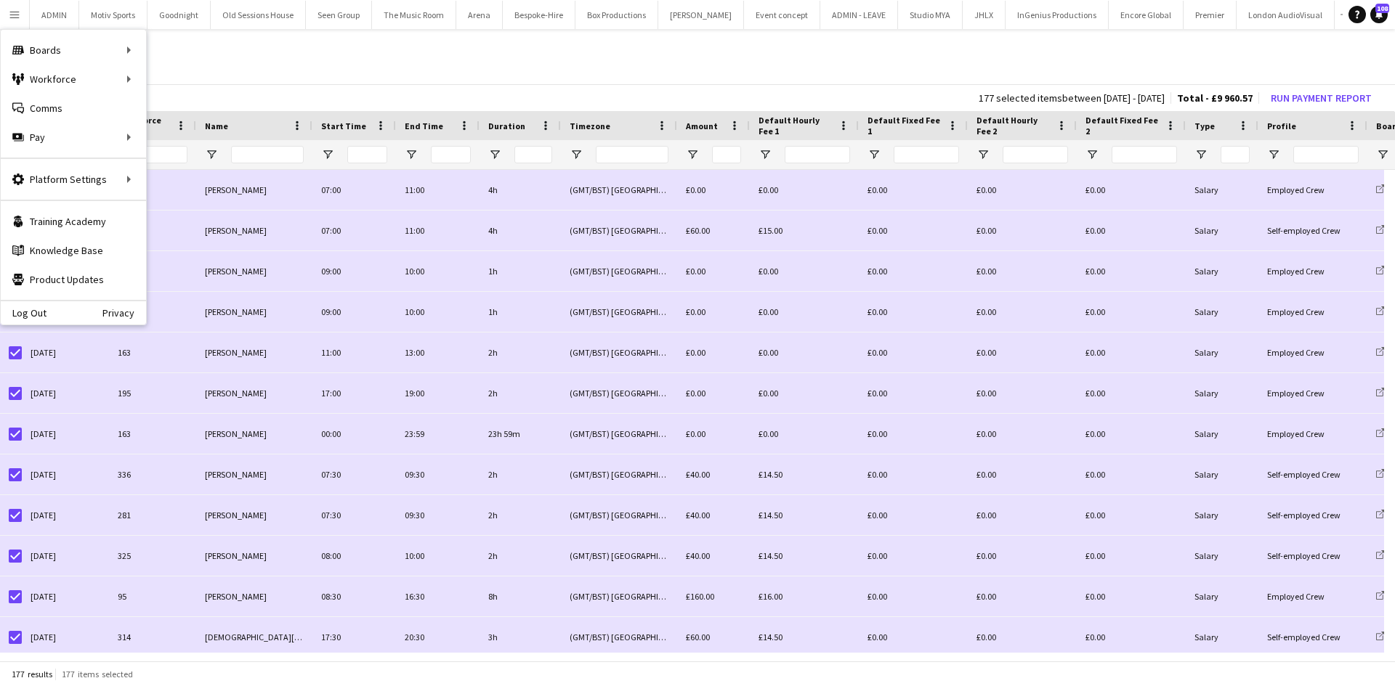
click at [416, 70] on app-page-menu "View Customise view Customise filters Reset Filters Reset View Reset All Export…" at bounding box center [697, 71] width 1395 height 28
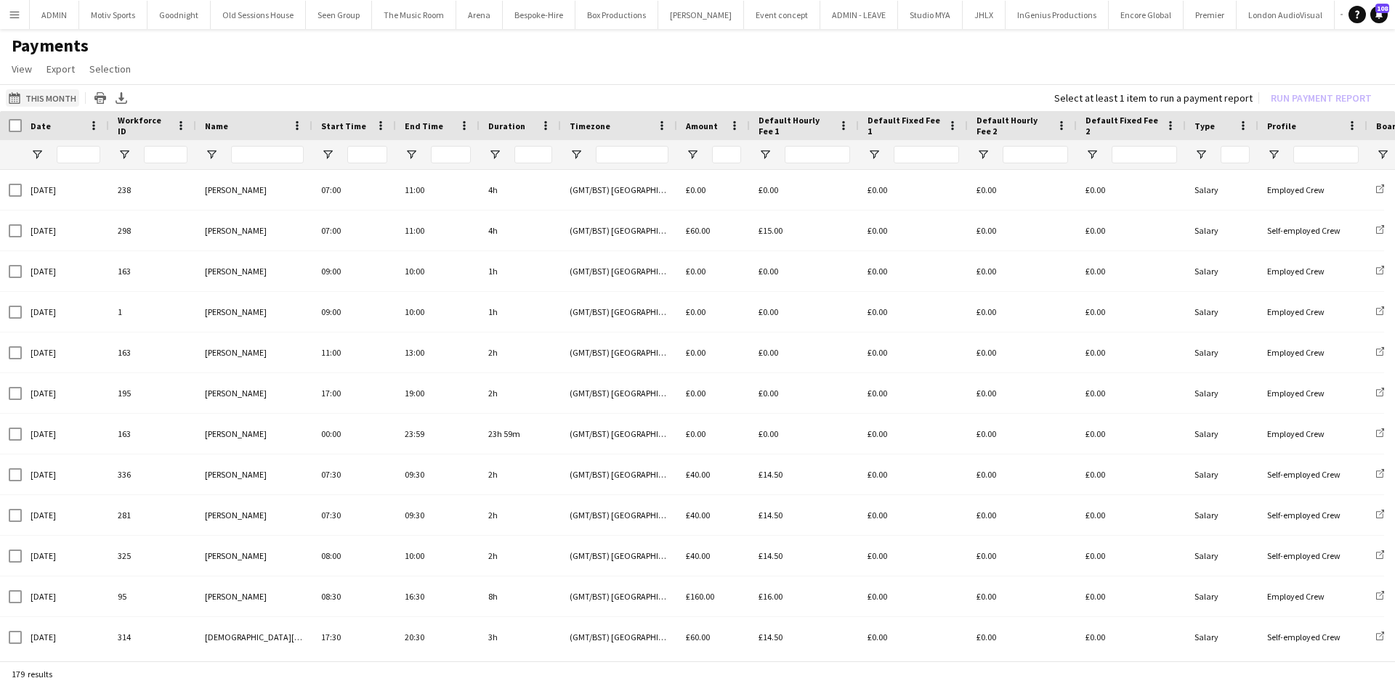
click at [69, 99] on button "This Month This Month" at bounding box center [42, 97] width 73 height 17
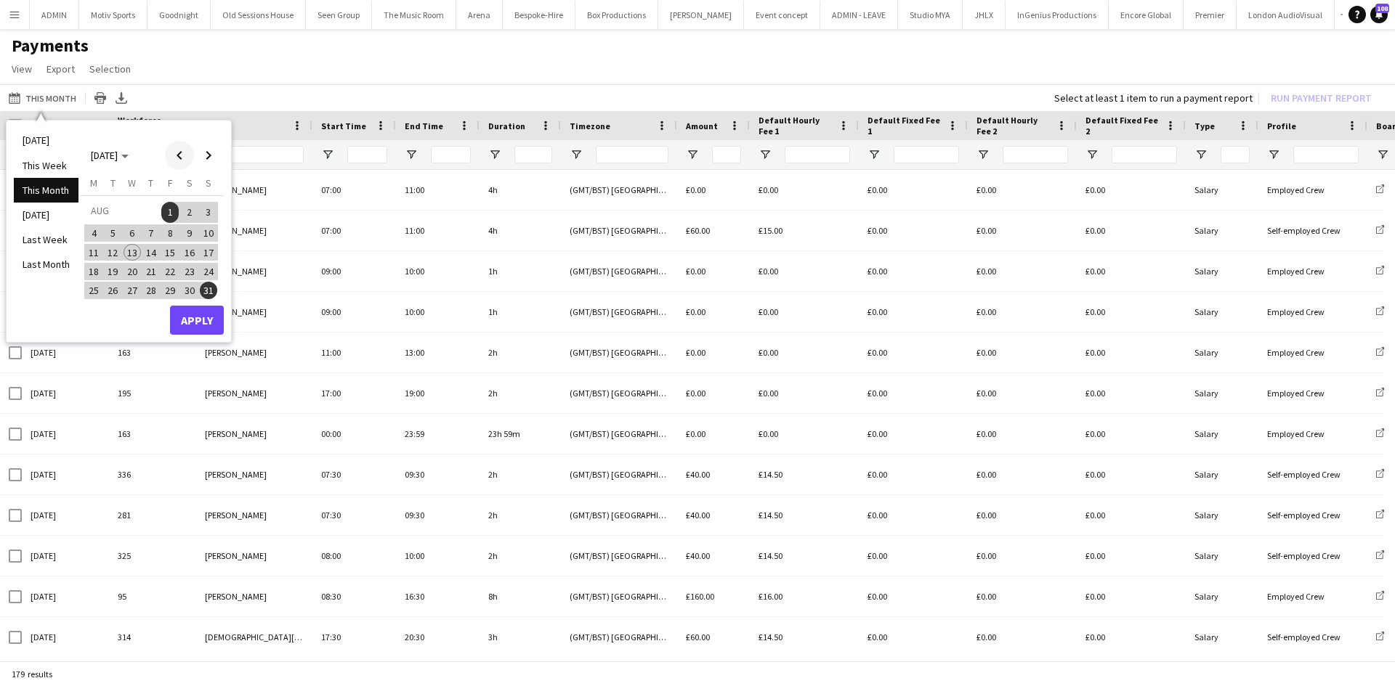
click at [177, 166] on span "Previous month" at bounding box center [179, 155] width 29 height 29
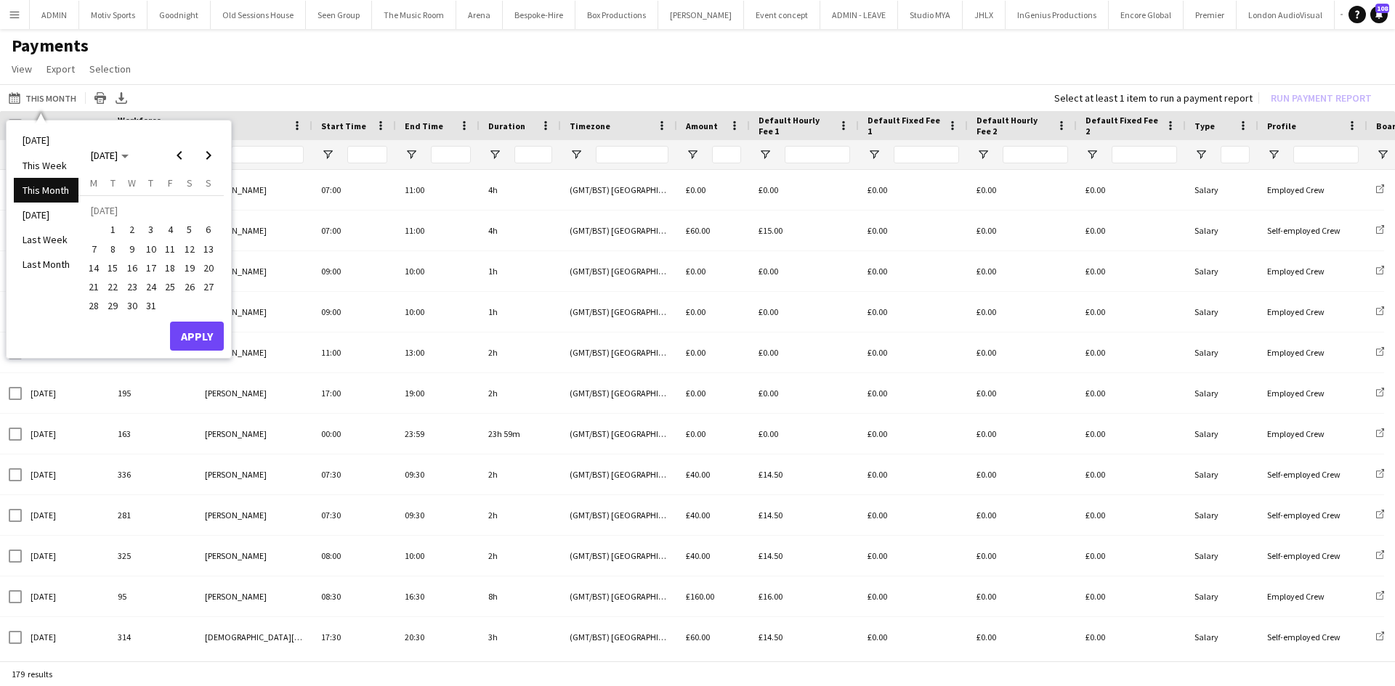
click at [121, 307] on span "29" at bounding box center [113, 306] width 17 height 17
click at [208, 150] on span "Next month" at bounding box center [208, 155] width 29 height 29
click at [173, 167] on span "Previous month" at bounding box center [179, 155] width 29 height 29
click at [130, 305] on span "30" at bounding box center [131, 306] width 17 height 17
click at [126, 311] on span "30" at bounding box center [131, 306] width 17 height 17
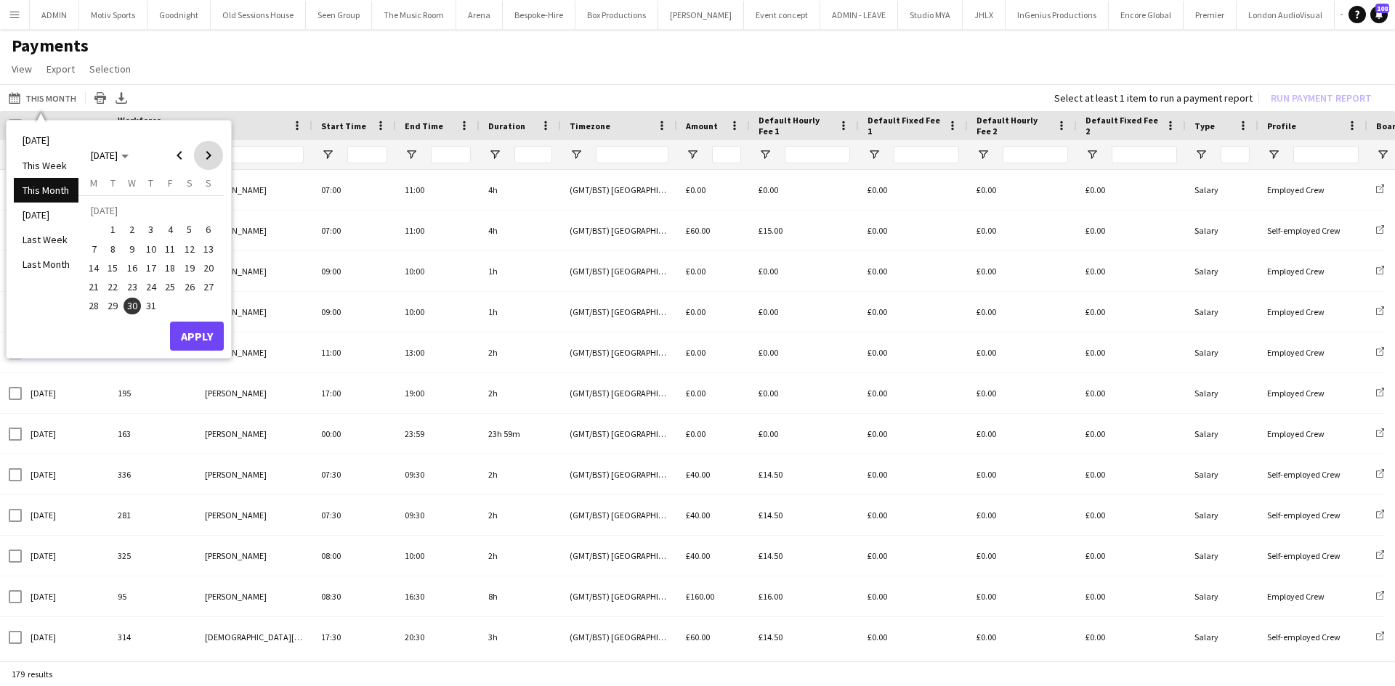
click at [206, 155] on span "Next month" at bounding box center [208, 155] width 29 height 29
click at [113, 253] on span "12" at bounding box center [113, 252] width 17 height 17
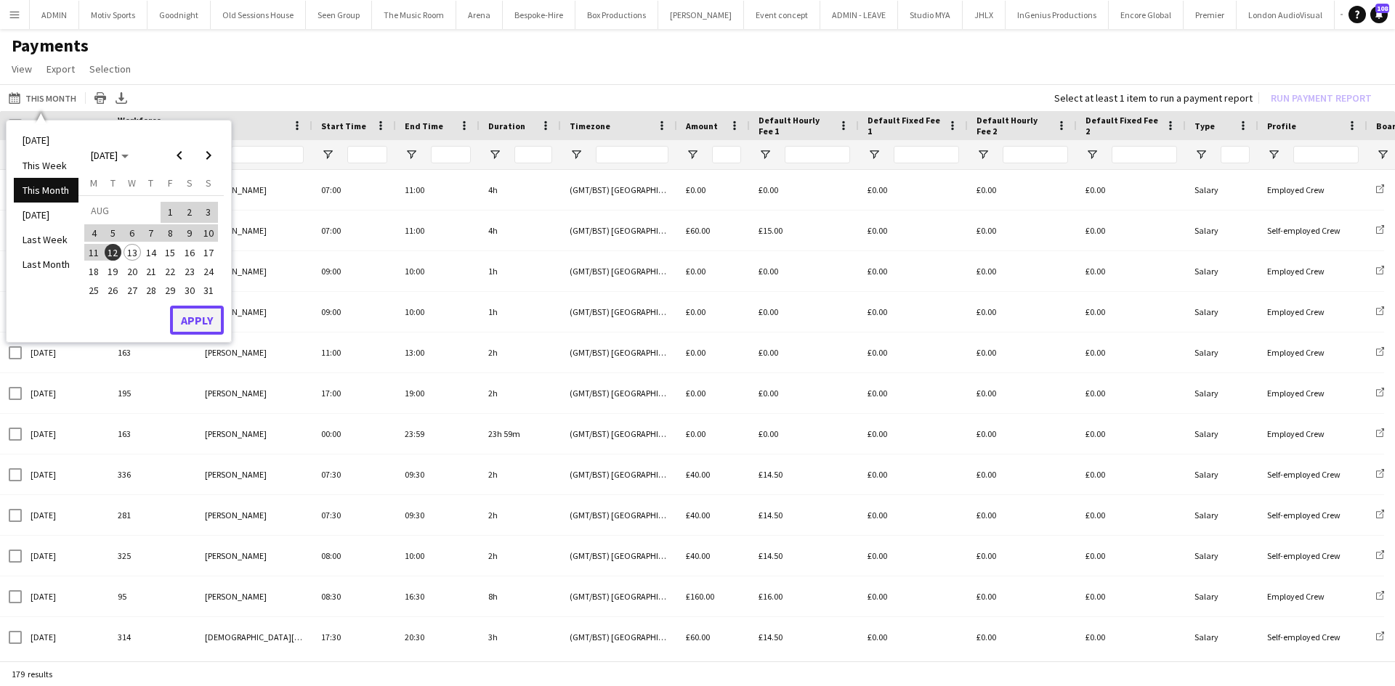
click at [179, 325] on button "Apply" at bounding box center [197, 320] width 54 height 29
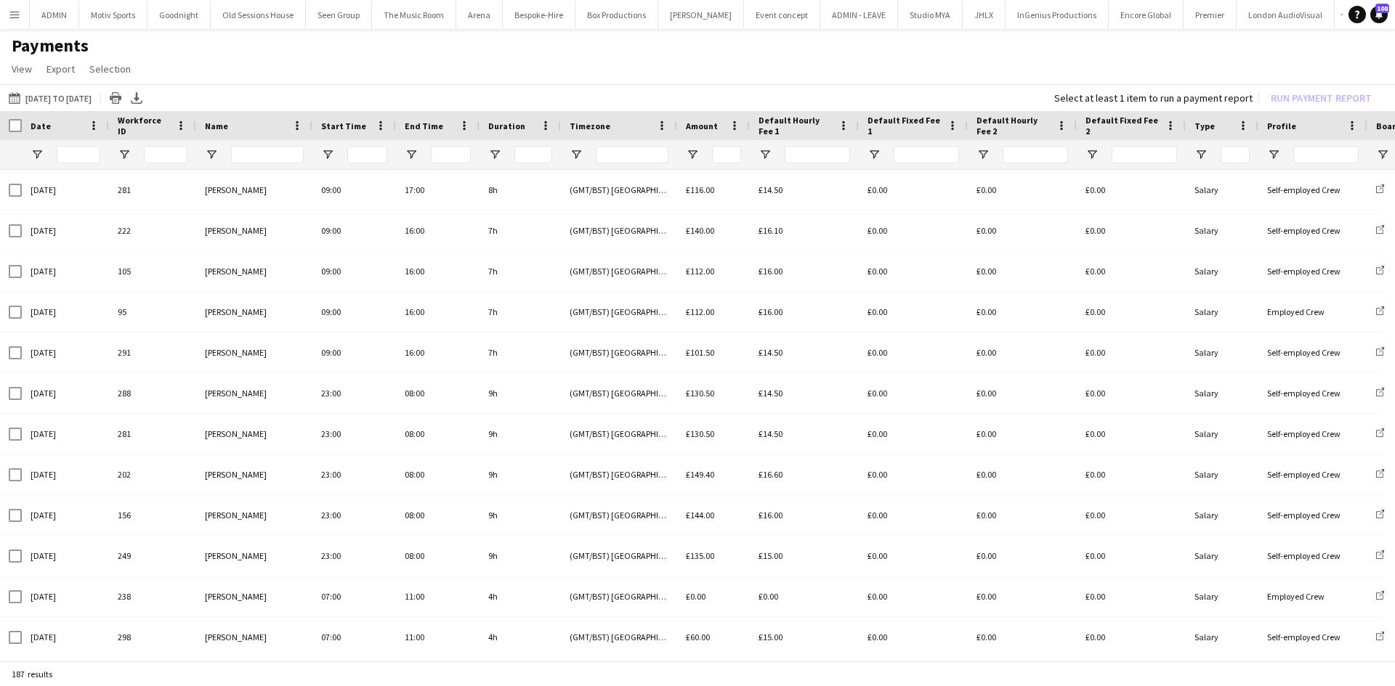
click at [257, 169] on div at bounding box center [267, 154] width 73 height 29
click at [261, 163] on input "Name Filter Input" at bounding box center [267, 154] width 73 height 17
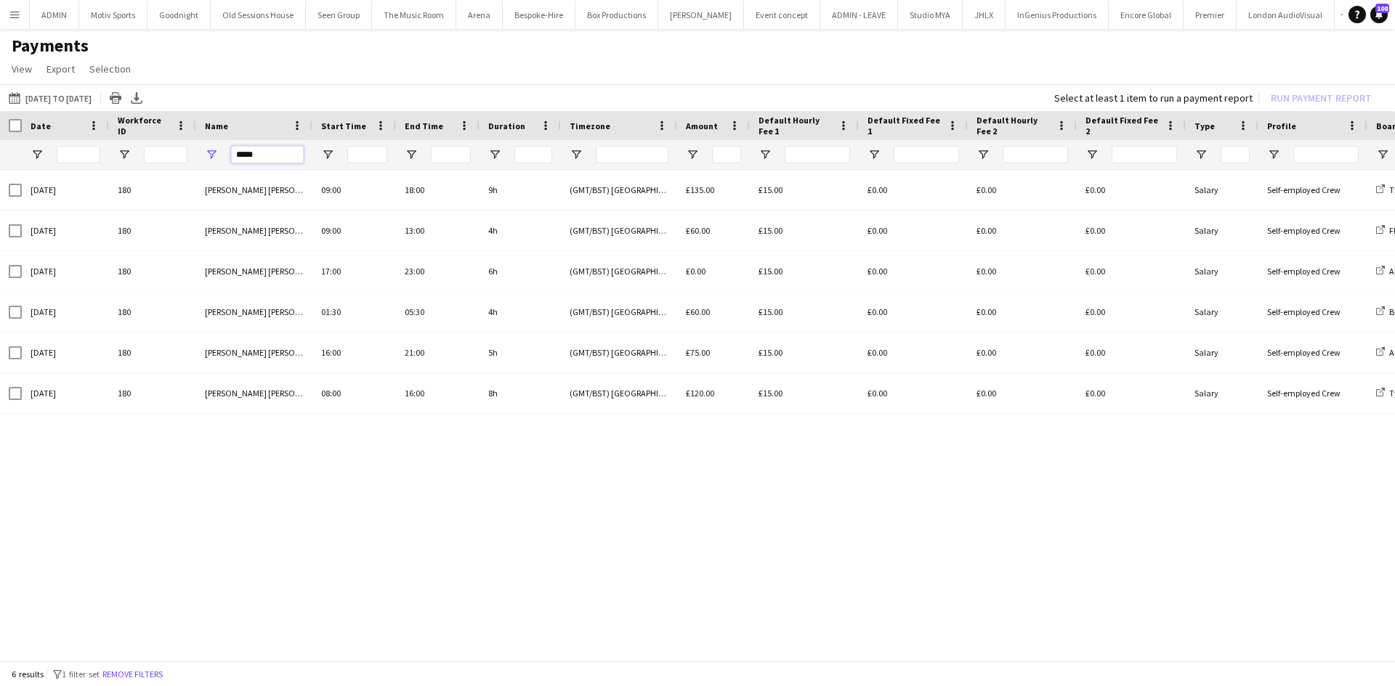
type input "*****"
